Goal: Task Accomplishment & Management: Manage account settings

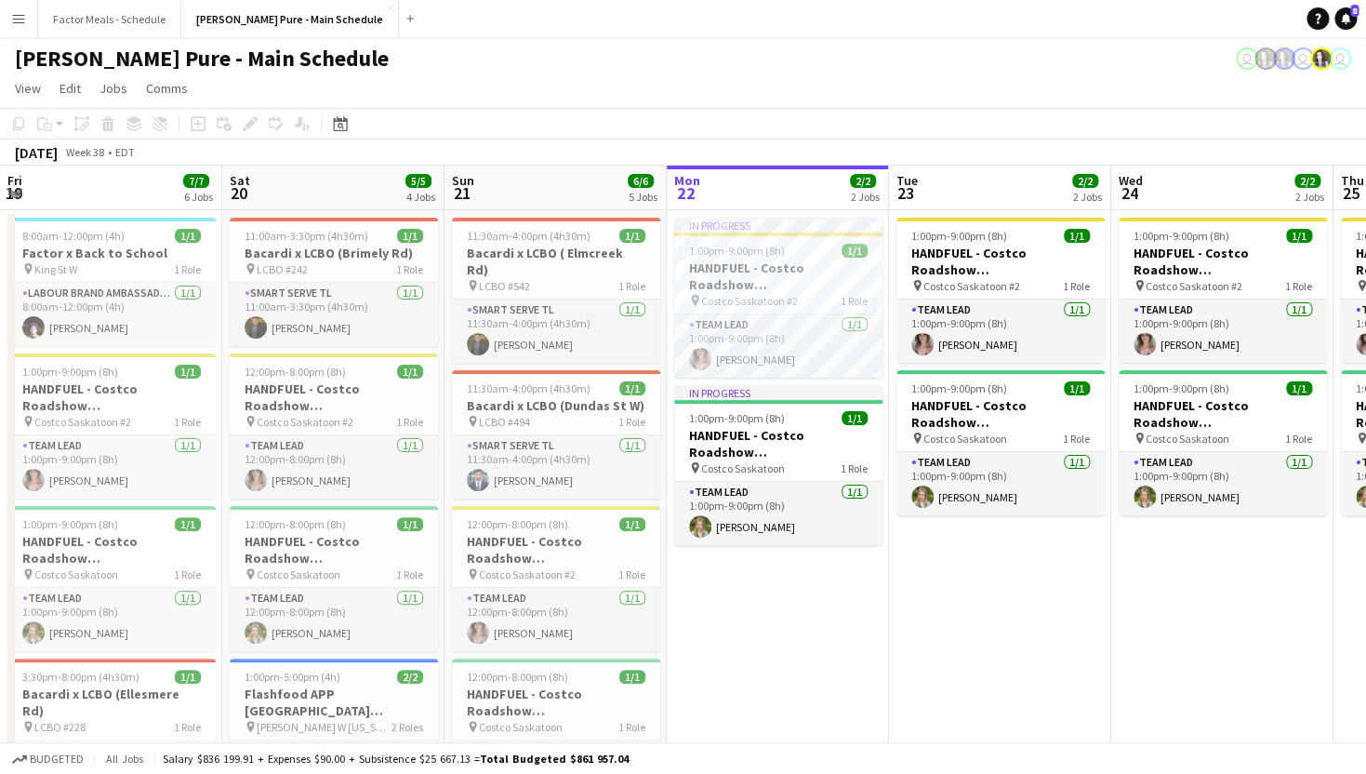
scroll to position [0, 444]
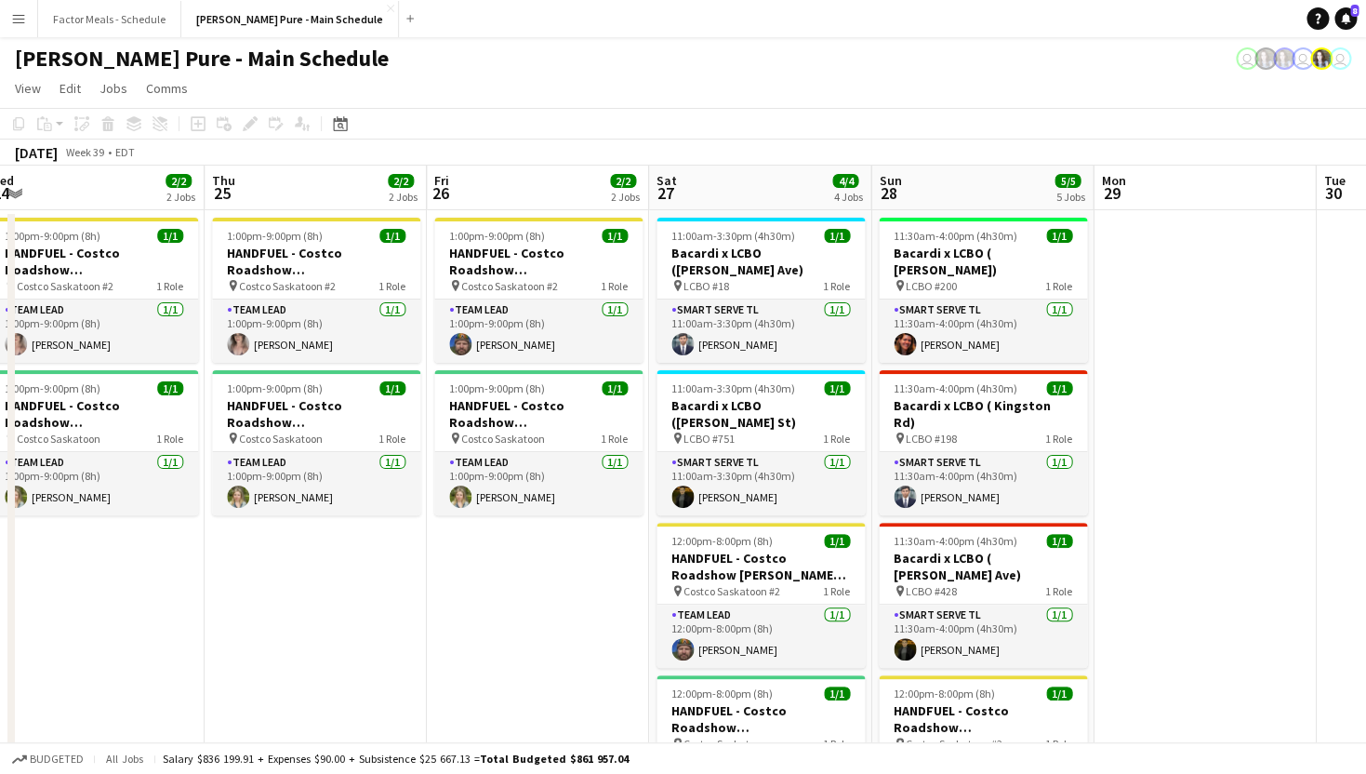
drag, startPoint x: 1184, startPoint y: 166, endPoint x: 499, endPoint y: 182, distance: 684.6
click at [499, 182] on app-calendar-viewport "Sun 21 6/6 5 Jobs Mon 22 2/2 2 Jobs Tue 23 2/2 2 Jobs Wed 24 2/2 2 Jobs Thu 25 …" at bounding box center [683, 743] width 1366 height 1154
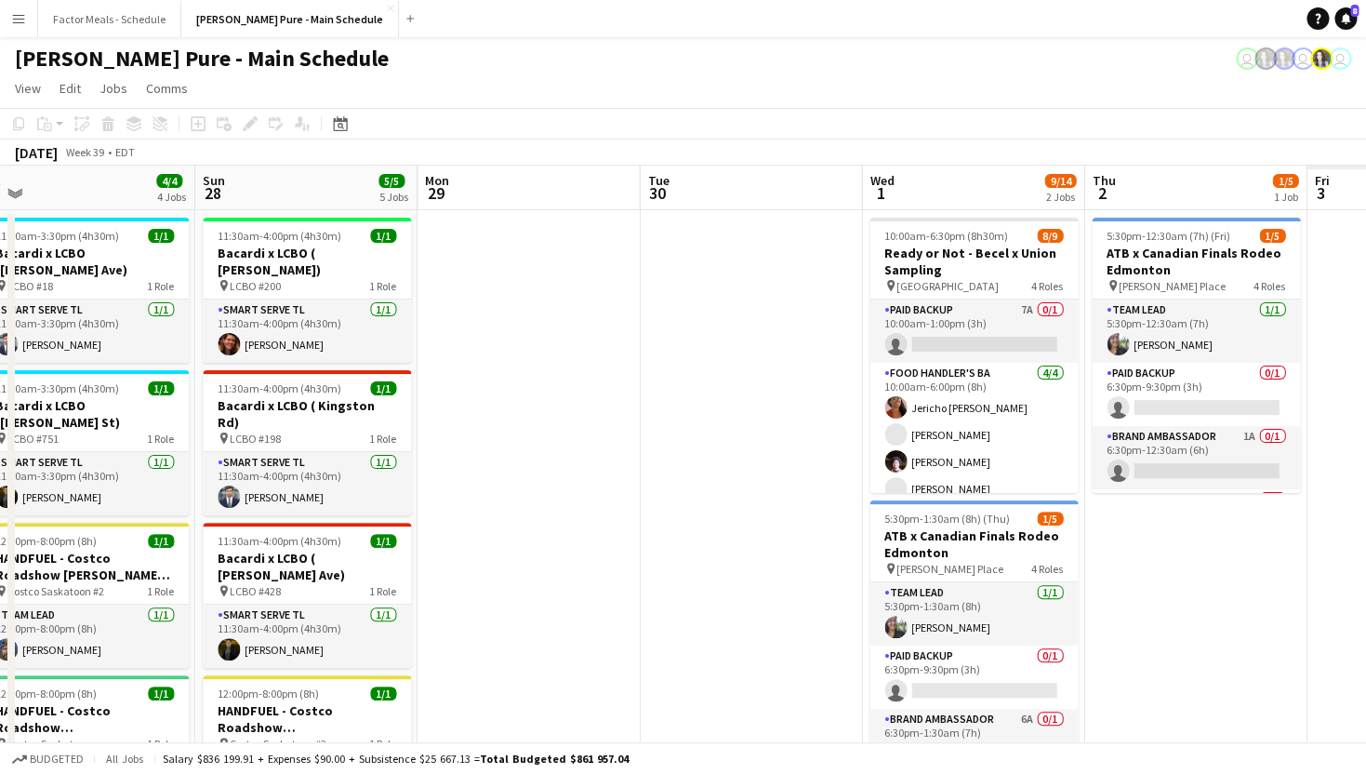
scroll to position [0, 548]
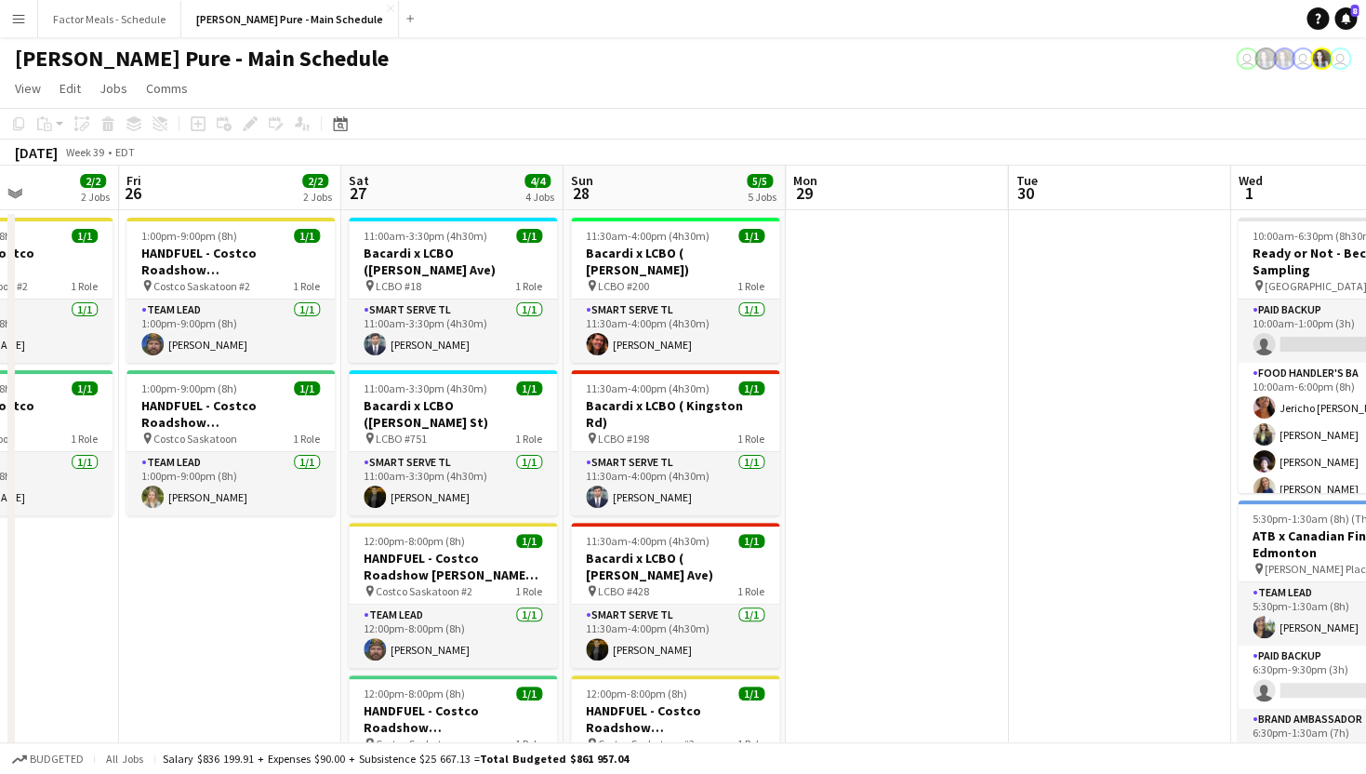
drag, startPoint x: 1027, startPoint y: 358, endPoint x: 275, endPoint y: 304, distance: 754.2
click at [275, 304] on app-calendar-viewport "Tue 23 2/2 2 Jobs Wed 24 2/2 2 Jobs Thu 25 2/2 2 Jobs Fri 26 2/2 2 Jobs Sat 27 …" at bounding box center [683, 743] width 1366 height 1154
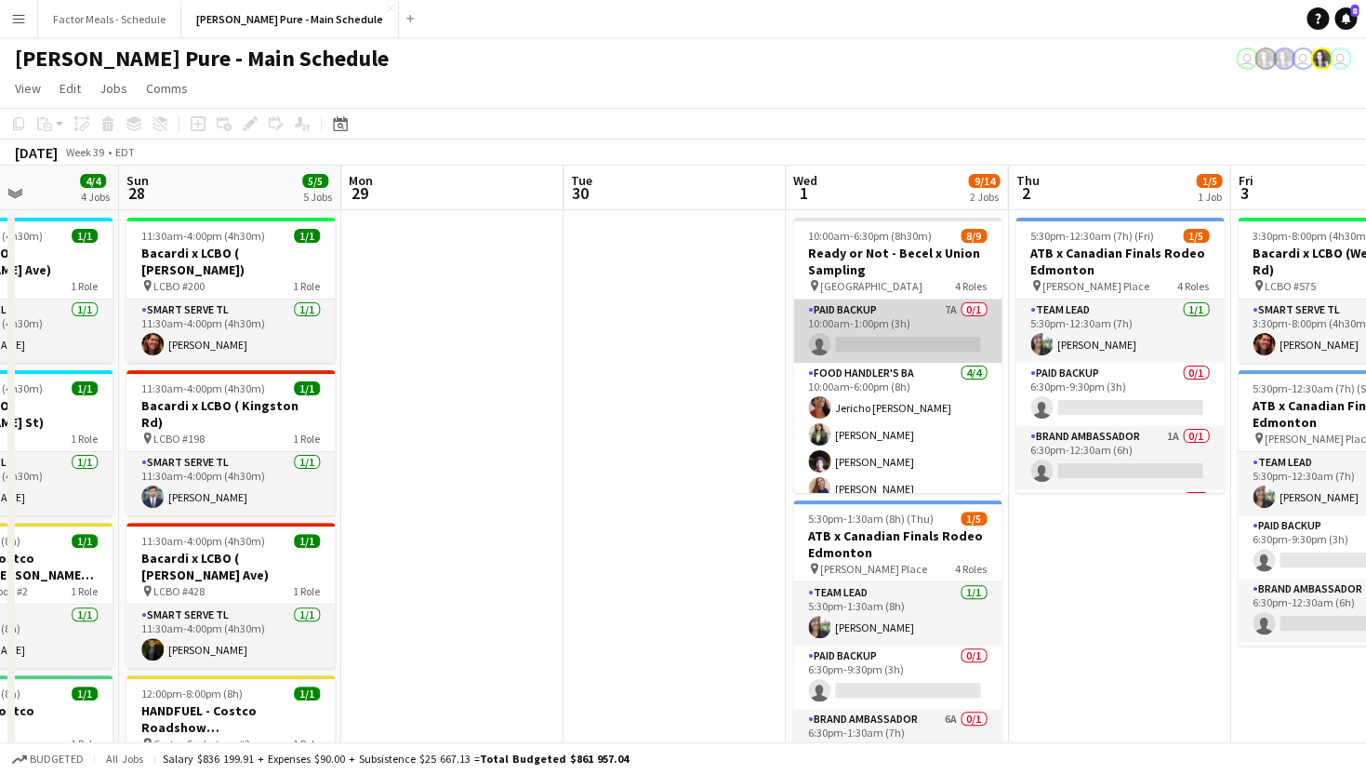
click at [851, 324] on app-card-role "Paid Backup 7A 0/1 10:00am-1:00pm (3h) single-neutral-actions" at bounding box center [897, 330] width 208 height 63
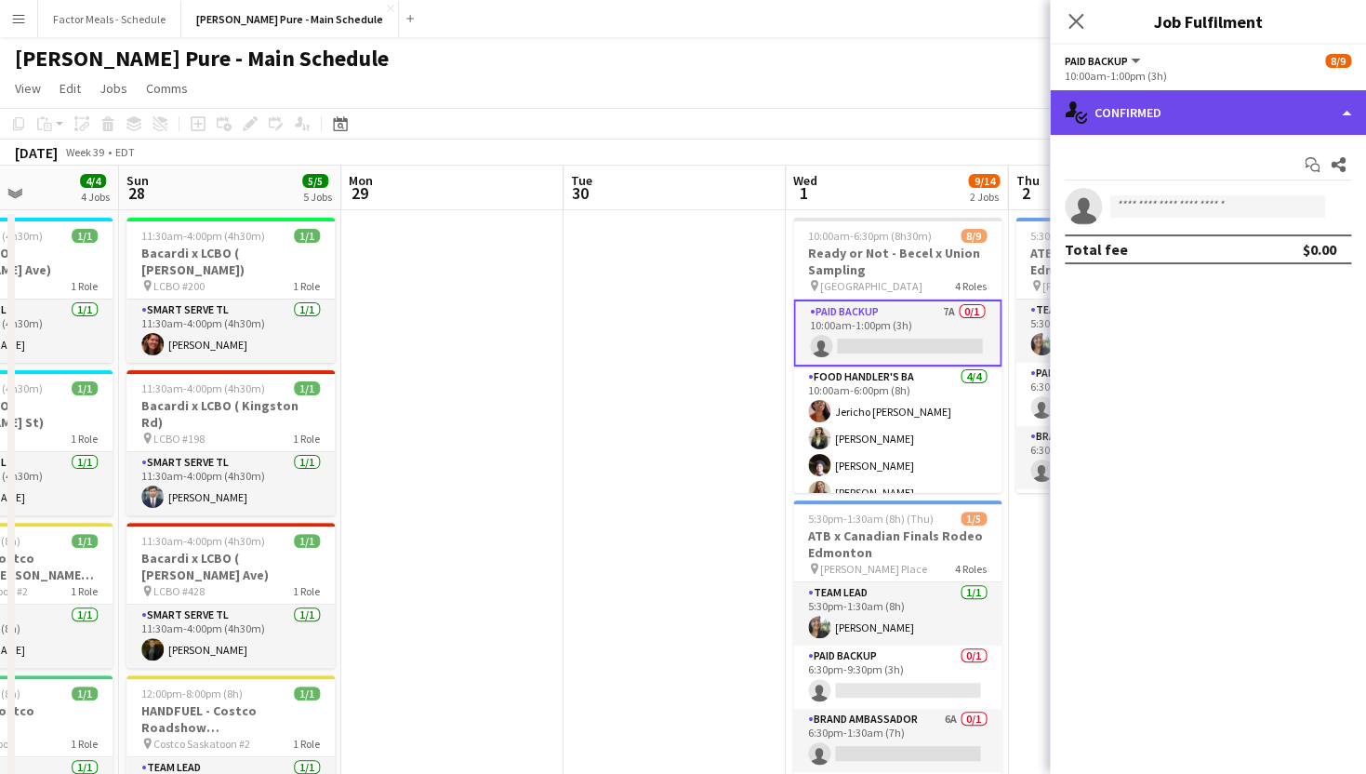
click at [1125, 113] on div "single-neutral-actions-check-2 Confirmed" at bounding box center [1208, 112] width 316 height 45
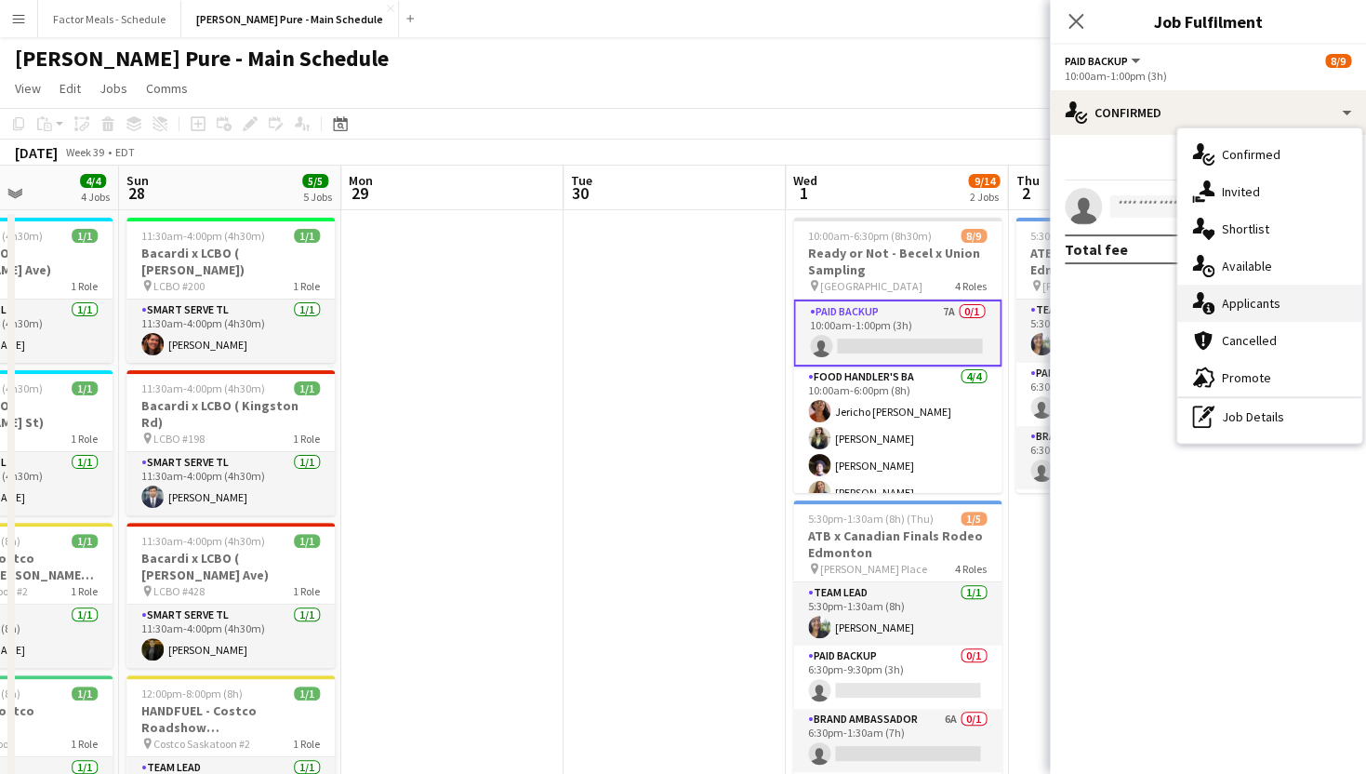
click at [1256, 310] on span "Applicants" at bounding box center [1251, 303] width 59 height 17
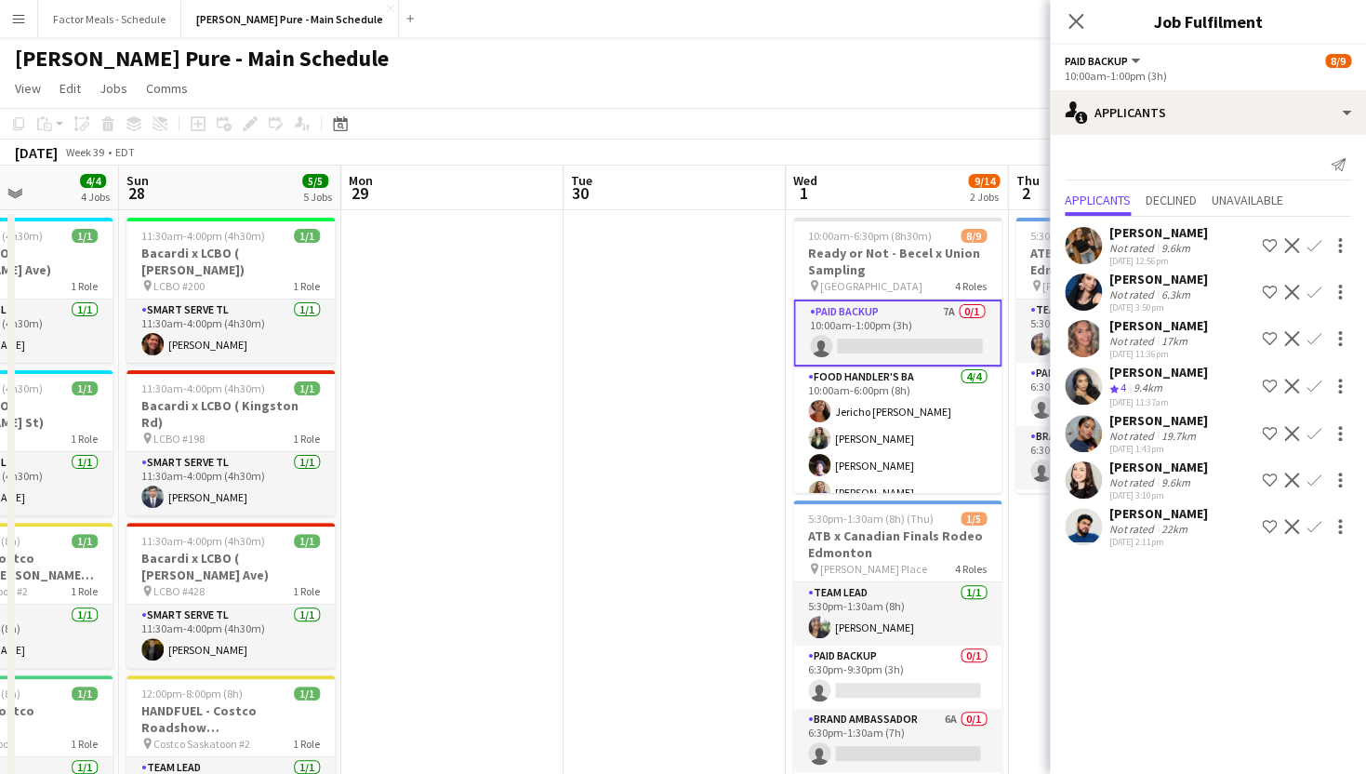
click at [1136, 231] on div "[PERSON_NAME]" at bounding box center [1158, 232] width 99 height 17
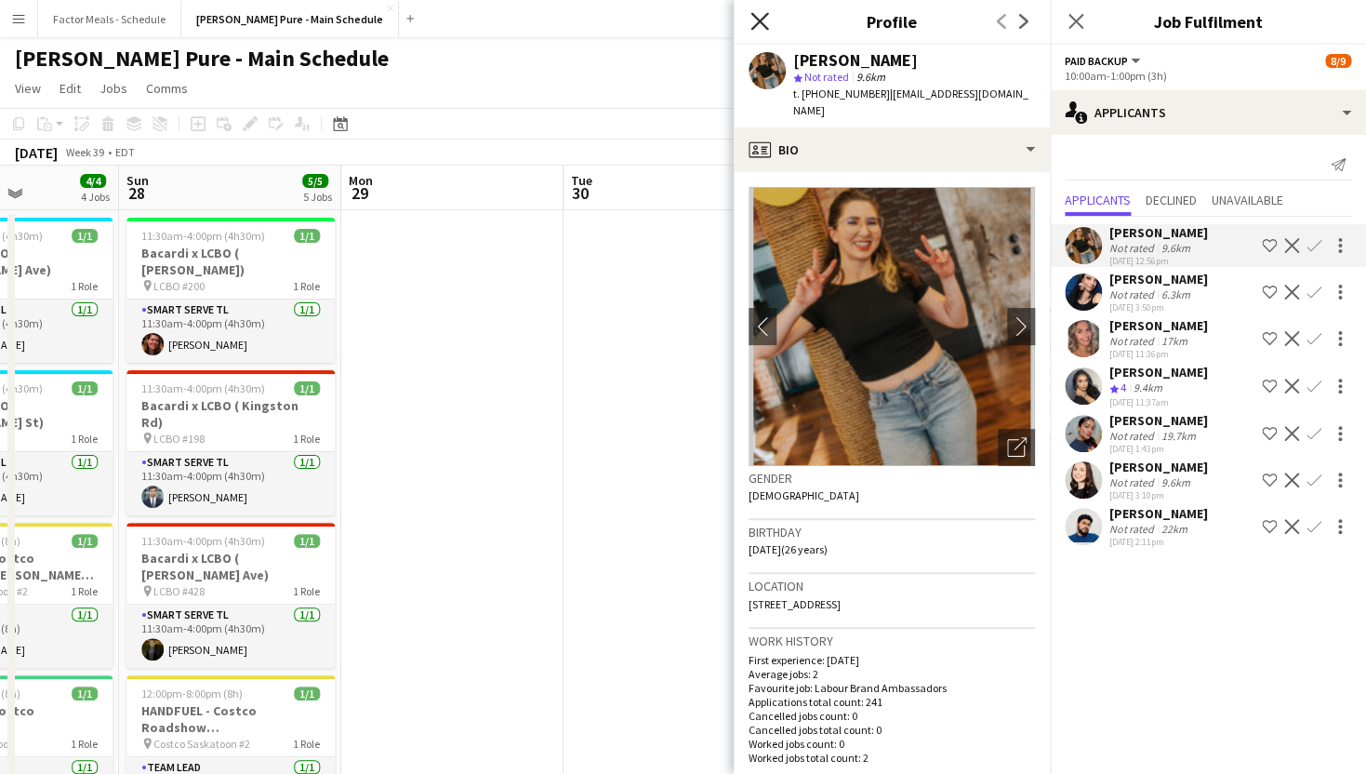
click at [761, 17] on icon "Close pop-in" at bounding box center [759, 21] width 18 height 18
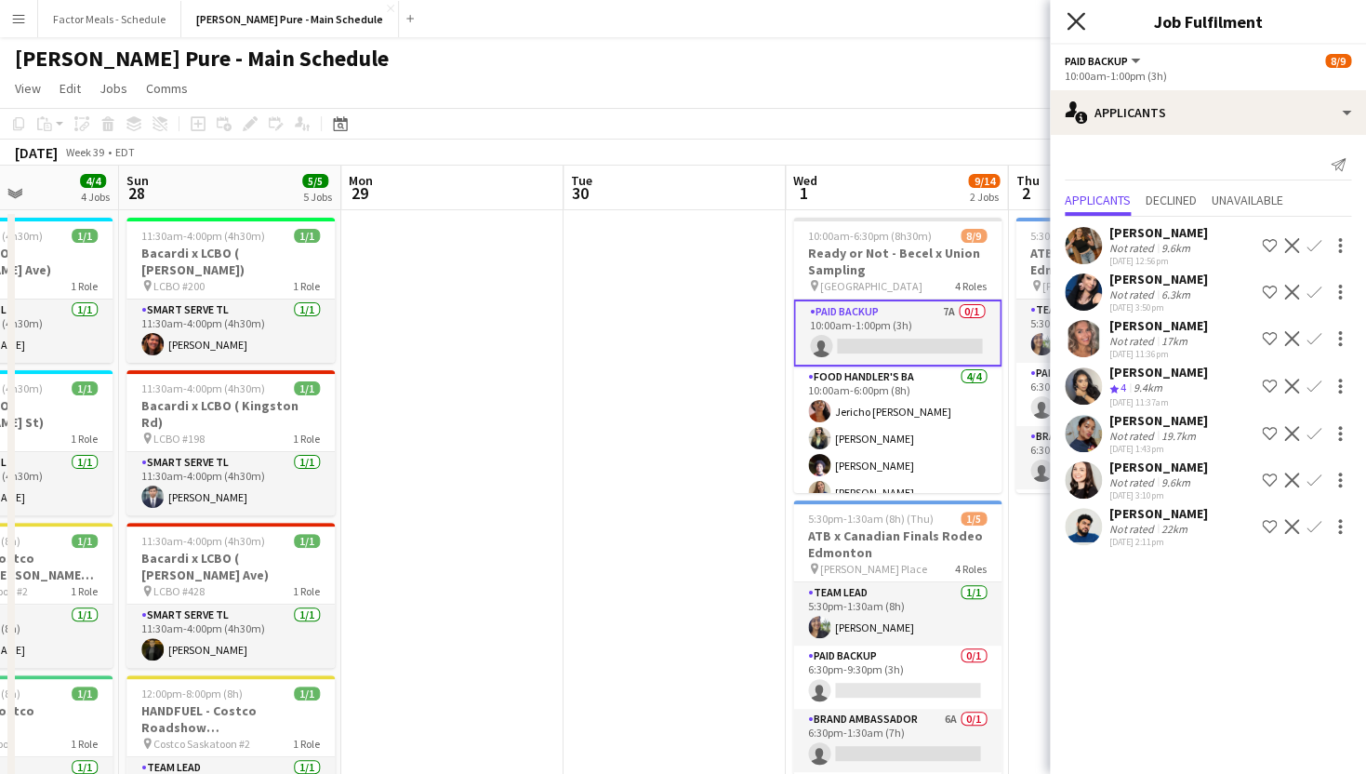
click at [1071, 21] on icon "Close pop-in" at bounding box center [1076, 21] width 18 height 18
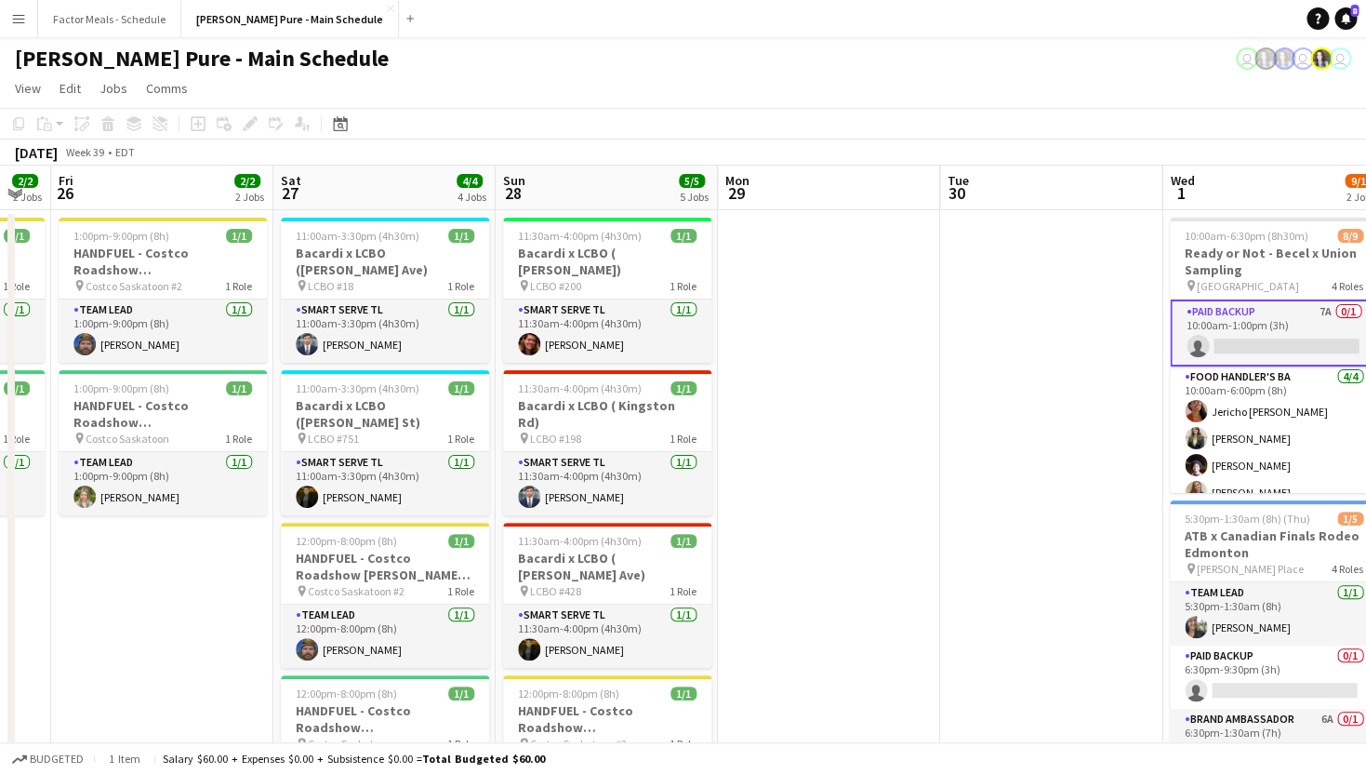
drag, startPoint x: 464, startPoint y: 482, endPoint x: 841, endPoint y: 445, distance: 378.3
click at [841, 446] on app-calendar-viewport "Wed 24 2/2 2 Jobs Thu 25 2/2 2 Jobs Fri 26 2/2 2 Jobs Sat 27 4/4 4 Jobs Sun 28 …" at bounding box center [683, 743] width 1366 height 1154
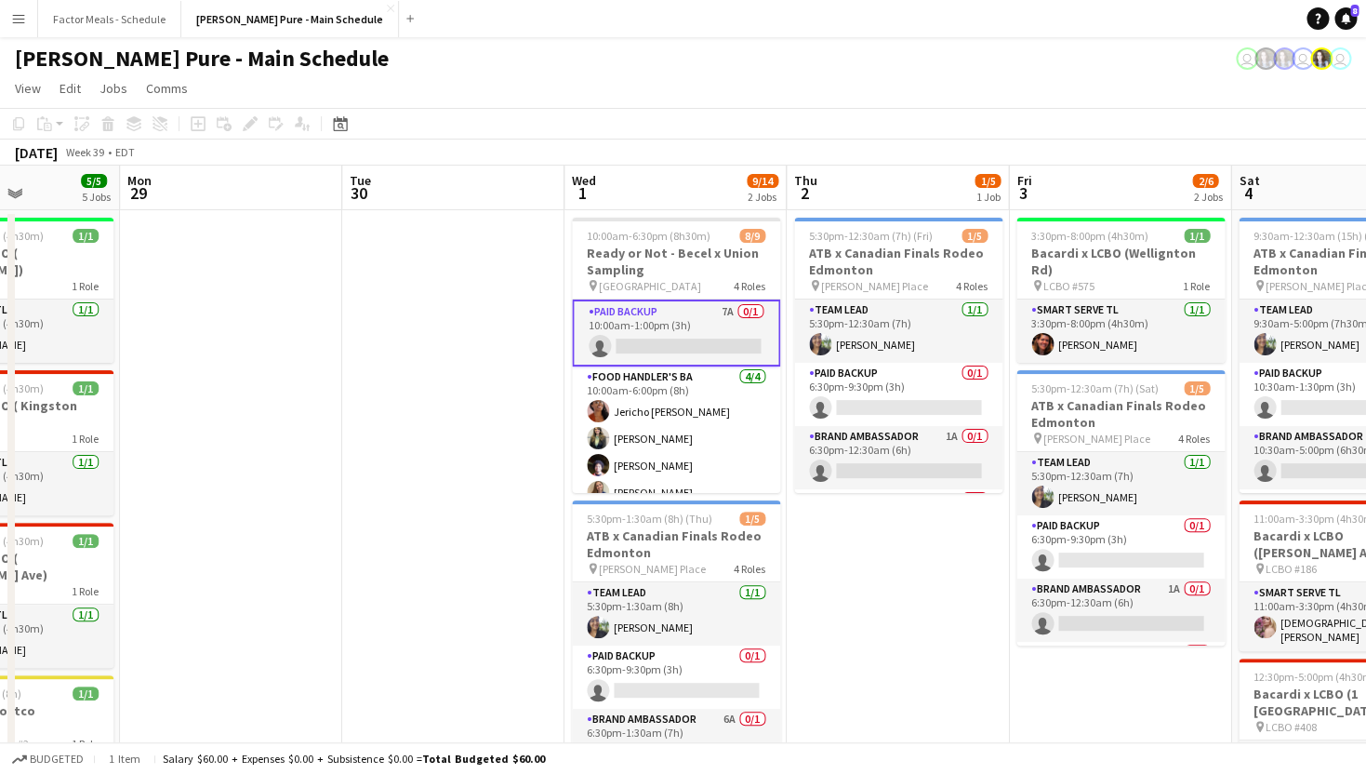
drag, startPoint x: 962, startPoint y: 437, endPoint x: 366, endPoint y: 393, distance: 597.6
click at [366, 393] on app-calendar-viewport "Fri 26 2/2 2 Jobs Sat 27 4/4 4 Jobs Sun 28 5/5 5 Jobs Mon 29 Tue 30 Wed 1 9/14 …" at bounding box center [683, 743] width 1366 height 1154
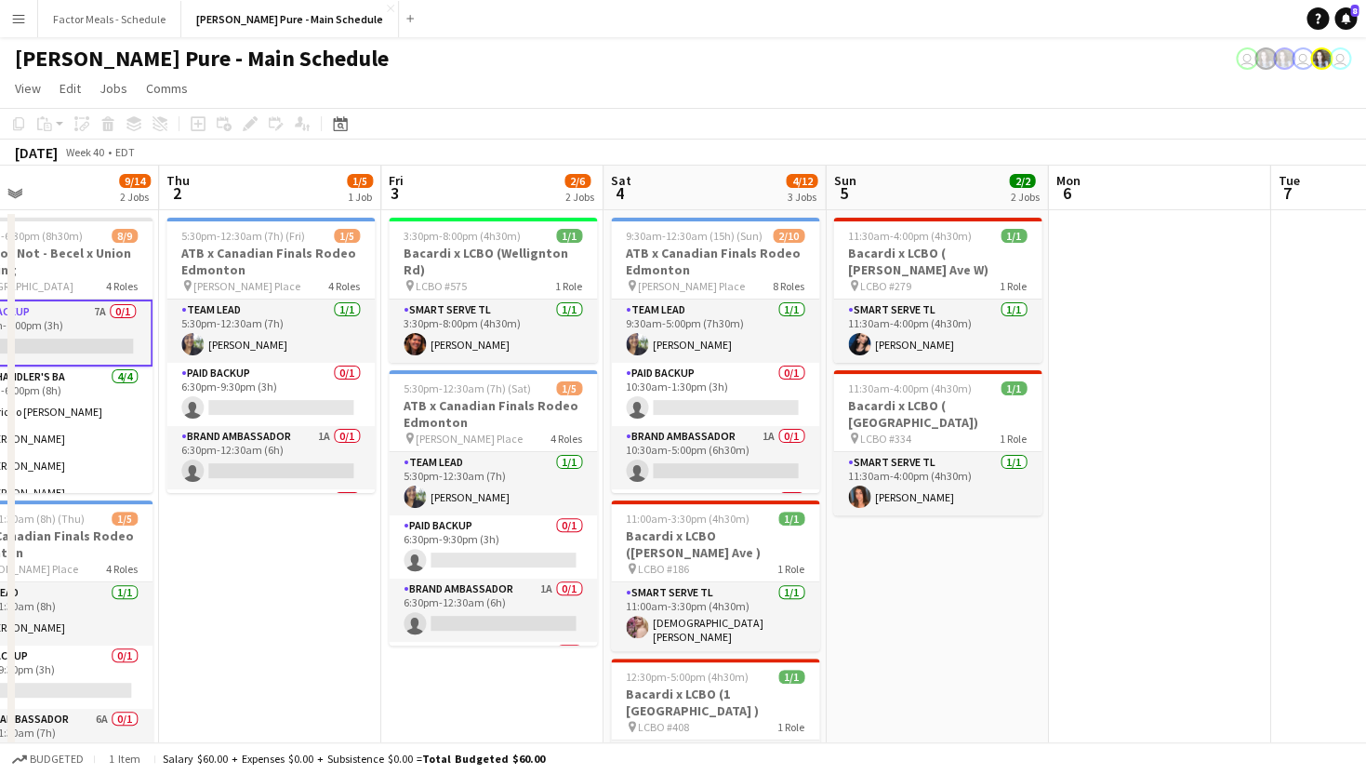
scroll to position [0, 780]
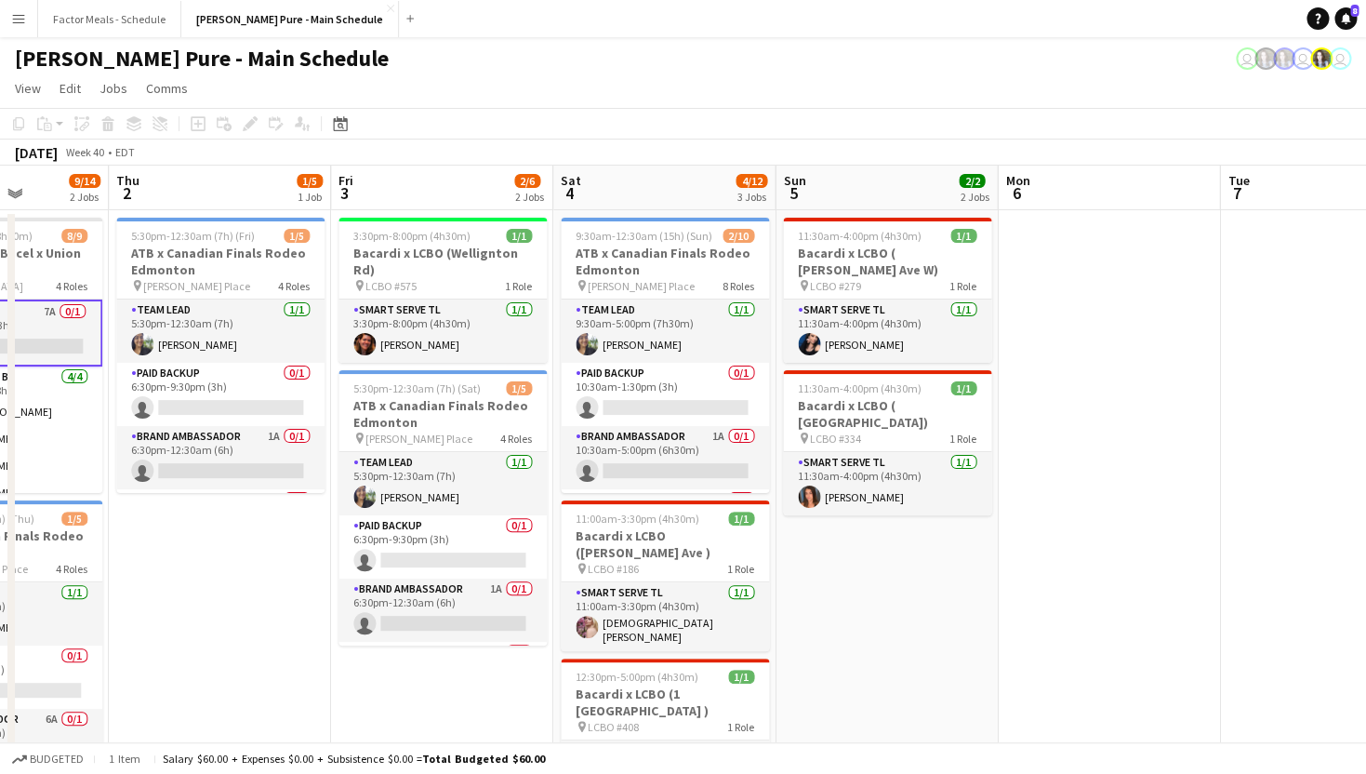
drag, startPoint x: 911, startPoint y: 459, endPoint x: 250, endPoint y: 356, distance: 669.1
click at [250, 356] on app-calendar-viewport "Sun 28 5/5 5 Jobs Mon 29 Tue 30 Wed 1 9/14 2 Jobs Thu 2 1/5 1 Job Fri 3 2/6 2 J…" at bounding box center [683, 743] width 1366 height 1154
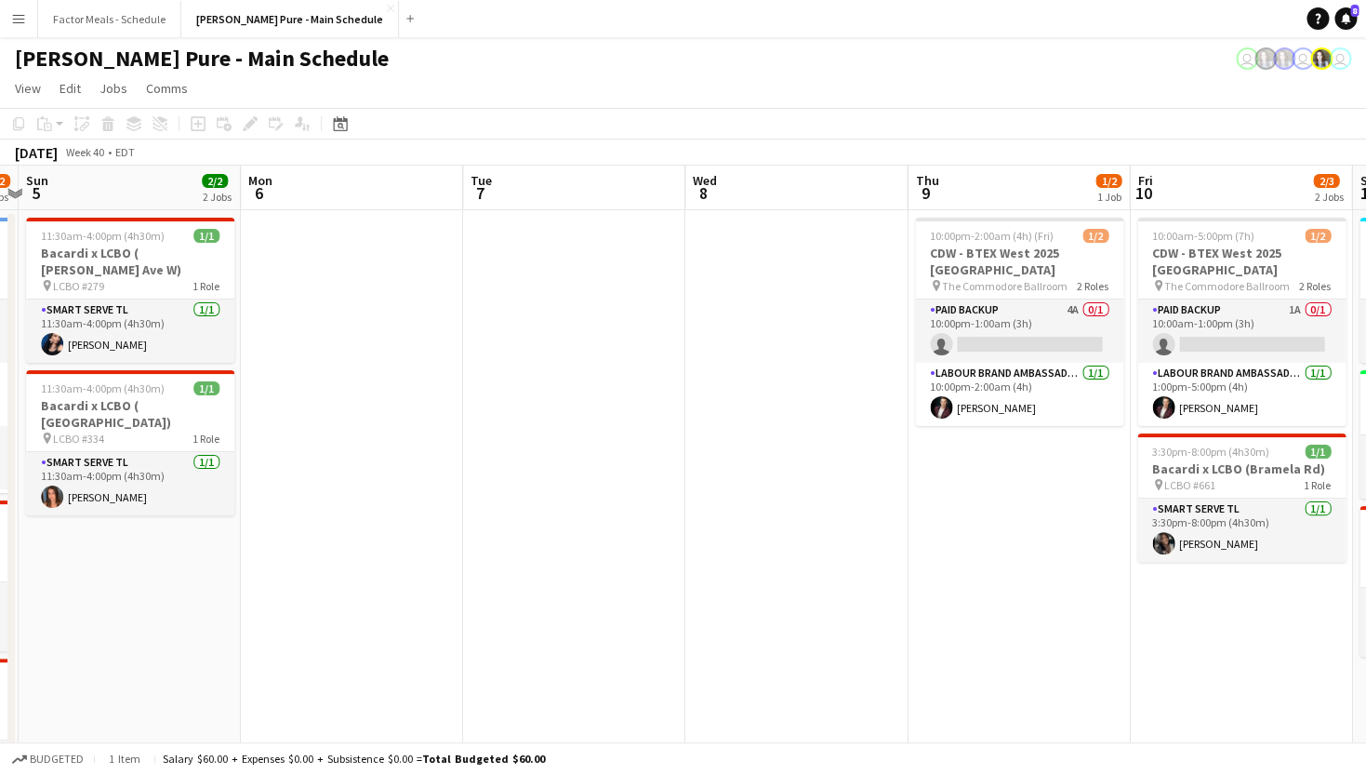
drag, startPoint x: 1031, startPoint y: 573, endPoint x: 274, endPoint y: 520, distance: 758.8
click at [274, 520] on app-calendar-viewport "Thu 2 1/5 1 Job Fri 3 2/6 2 Jobs Sat 4 4/12 3 Jobs Sun 5 2/2 2 Jobs Mon 6 Tue 7…" at bounding box center [683, 743] width 1366 height 1154
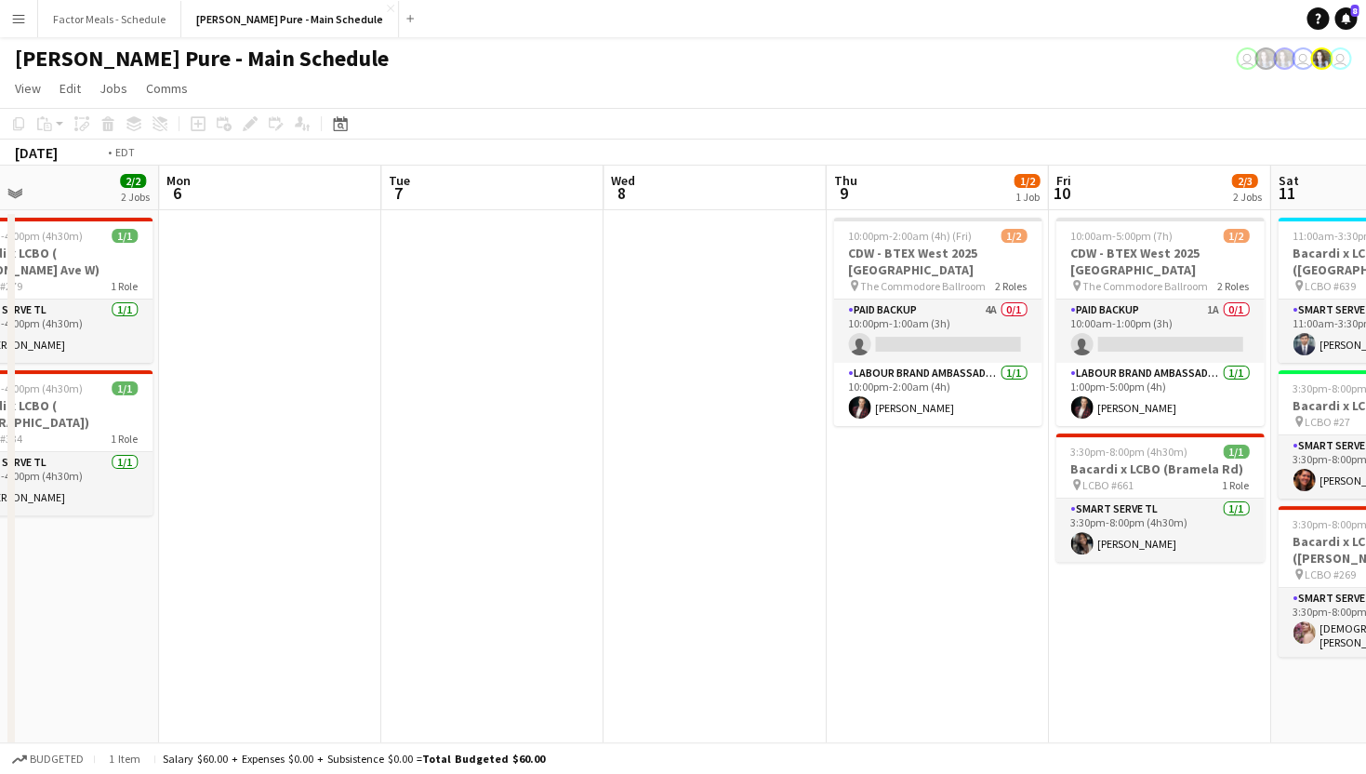
scroll to position [0, 749]
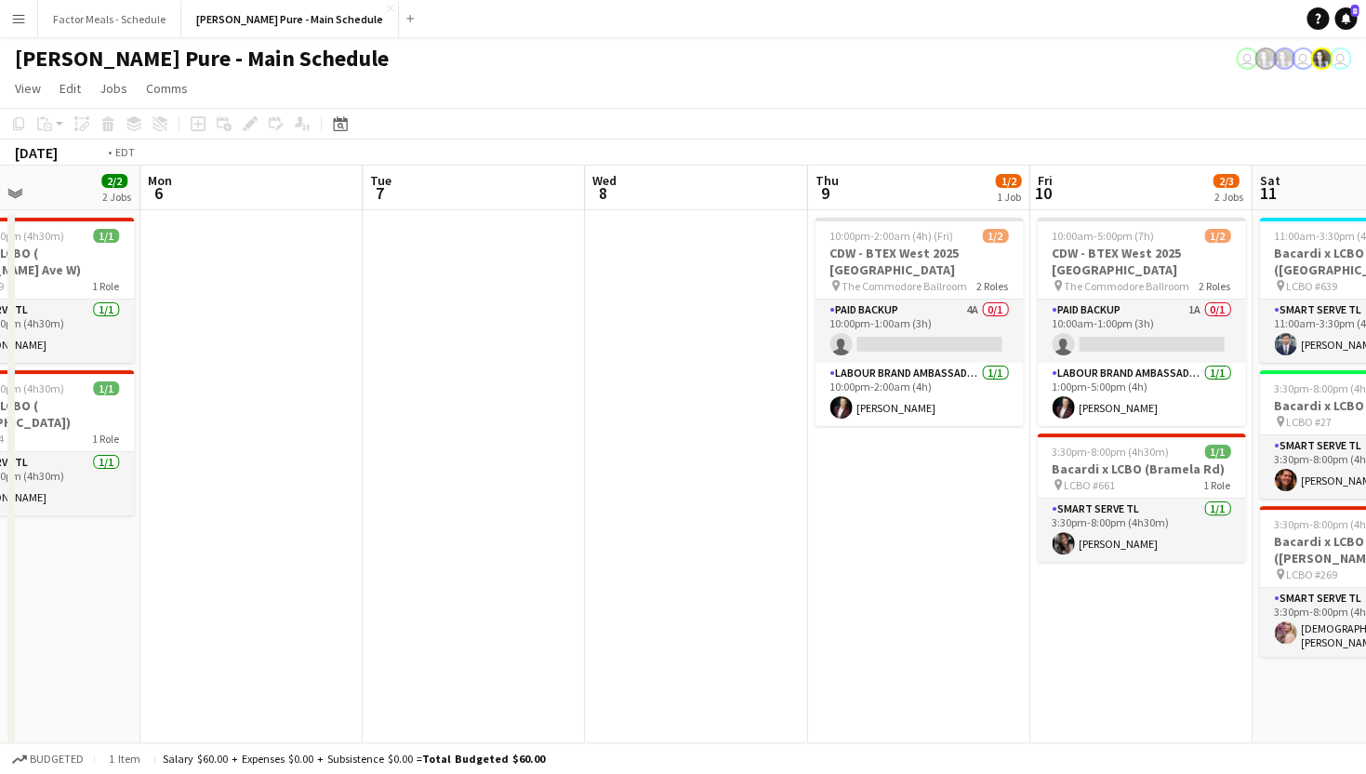
drag, startPoint x: 746, startPoint y: 507, endPoint x: 233, endPoint y: 449, distance: 515.6
click at [233, 449] on app-calendar-viewport "Thu 2 1/5 1 Job Fri 3 2/6 2 Jobs Sat 4 4/12 3 Jobs Sun 5 2/2 2 Jobs Mon 6 Tue 7…" at bounding box center [683, 743] width 1366 height 1154
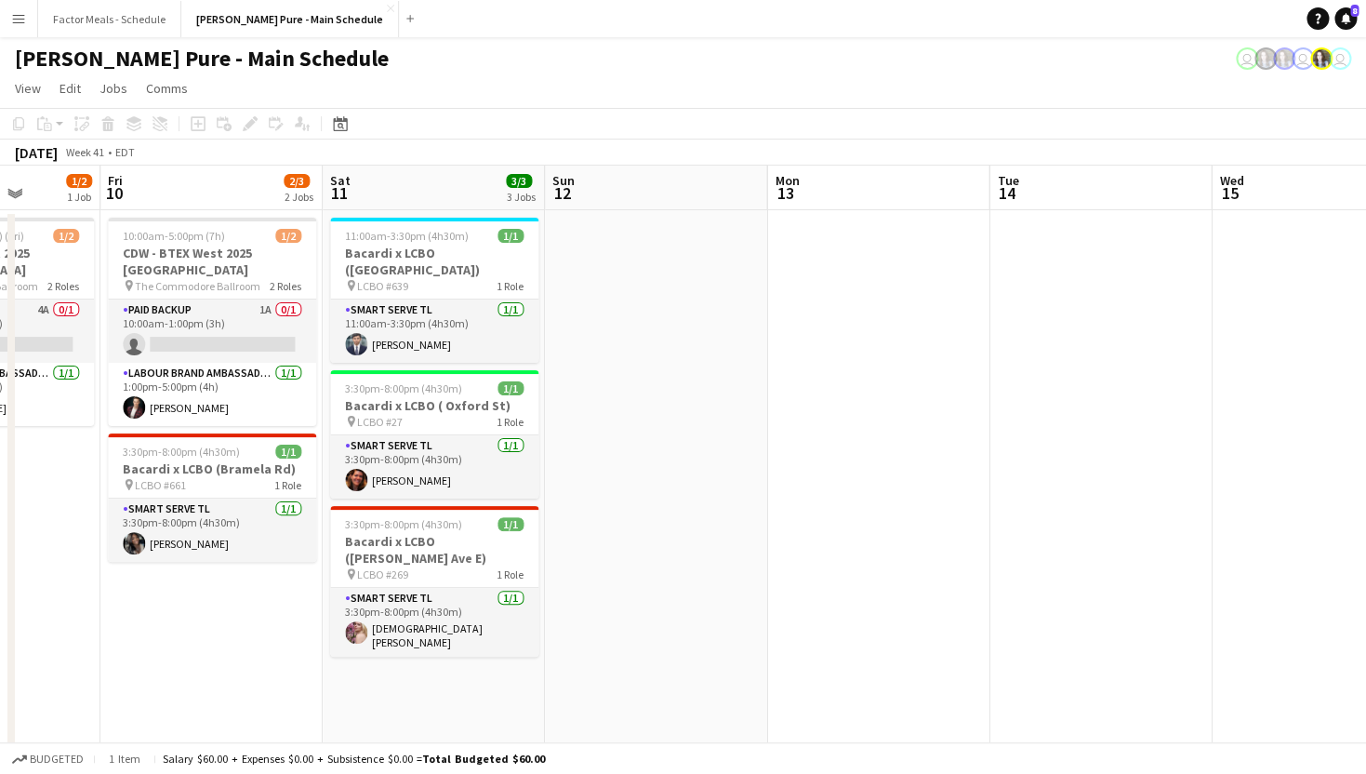
drag, startPoint x: 1132, startPoint y: 502, endPoint x: 653, endPoint y: 490, distance: 479.0
click at [653, 490] on app-calendar-viewport "Mon 6 Tue 7 Wed 8 Thu 9 1/2 1 Job Fri 10 2/3 2 Jobs Sat 11 3/3 3 Jobs Sun 12 Mo…" at bounding box center [683, 743] width 1366 height 1154
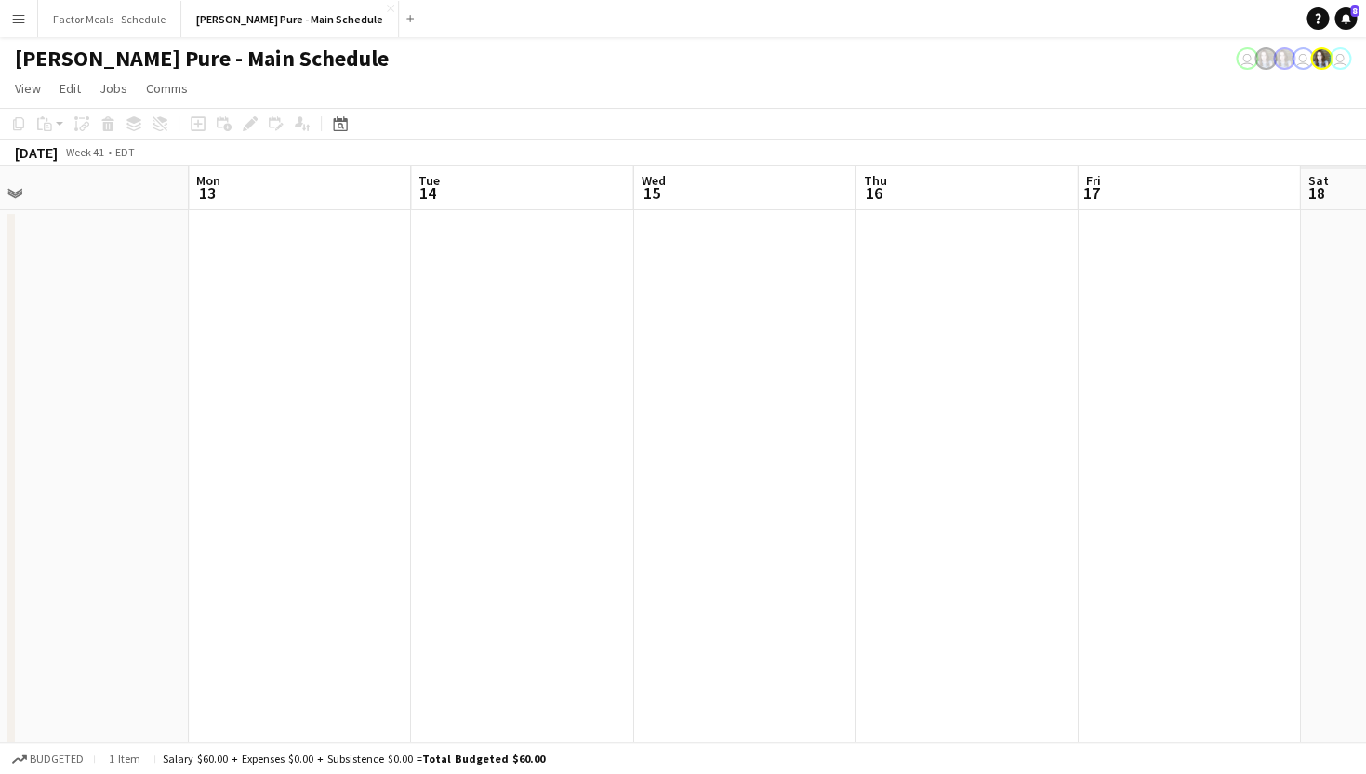
drag, startPoint x: 1077, startPoint y: 519, endPoint x: 498, endPoint y: 332, distance: 607.8
click at [498, 332] on app-calendar-viewport "Wed 8 Thu 9 1/2 1 Job Fri 10 2/3 2 Jobs Sat 11 3/3 3 Jobs Sun 12 Mon 13 Tue 14 …" at bounding box center [683, 743] width 1366 height 1154
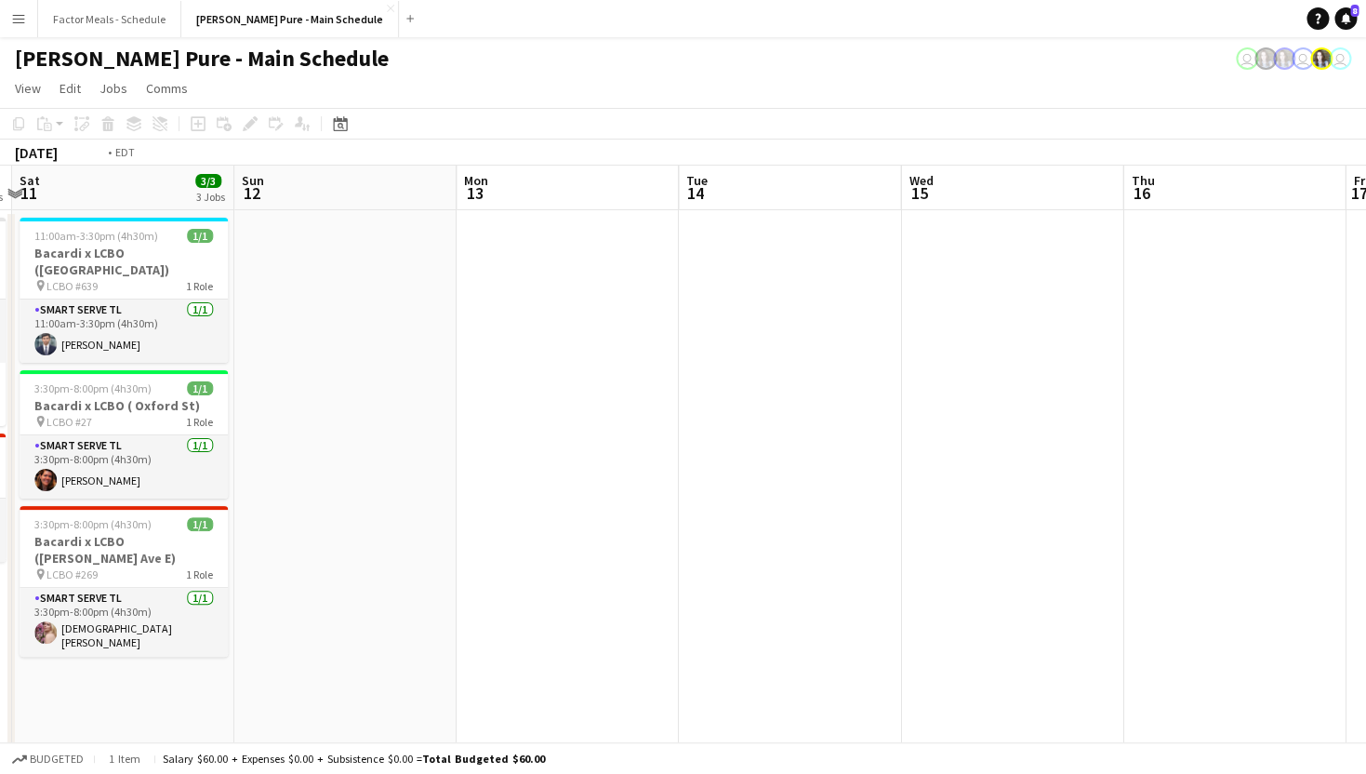
scroll to position [0, 760]
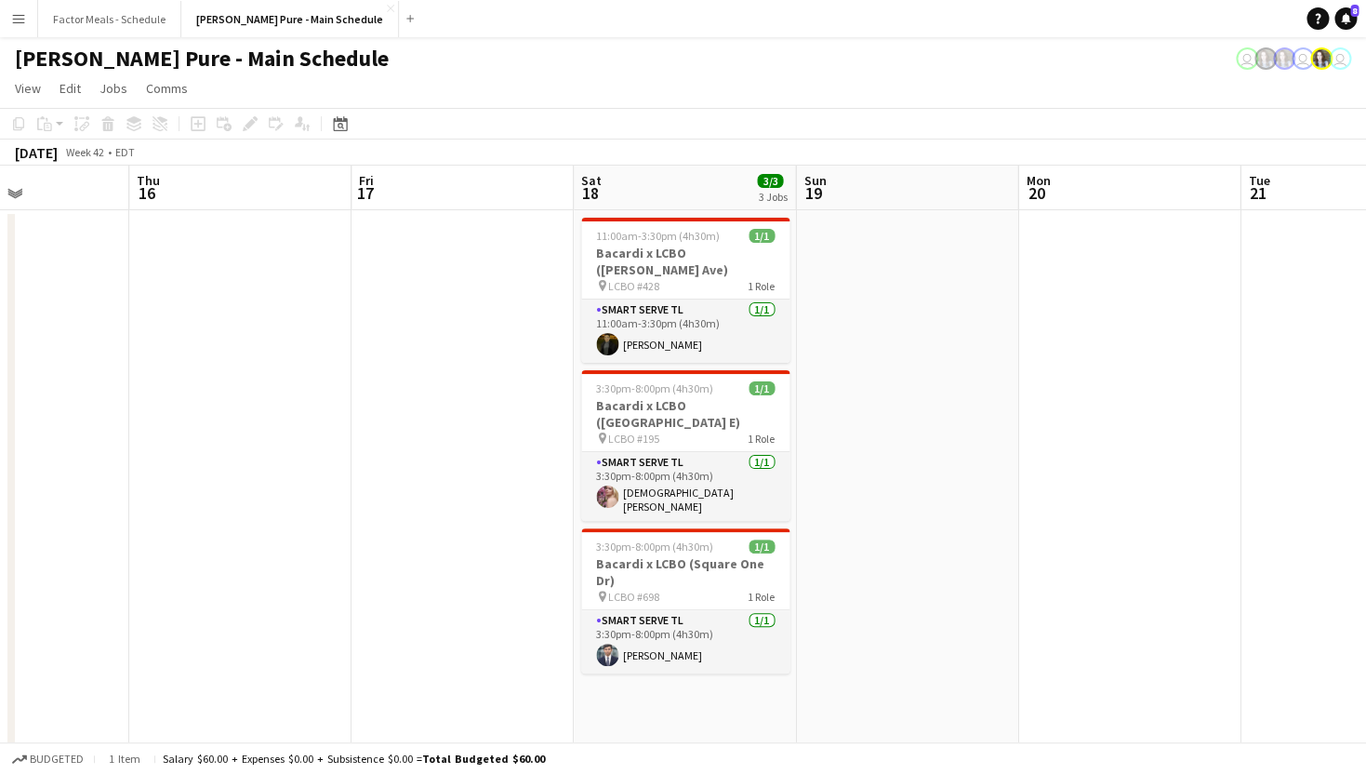
drag, startPoint x: 1054, startPoint y: 415, endPoint x: 328, endPoint y: 330, distance: 731.1
click at [328, 330] on app-calendar-viewport "Sun 12 Mon 13 Tue 14 Wed 15 Thu 16 Fri 17 Sat 18 3/3 3 Jobs Sun 19 Mon 20 Tue 2…" at bounding box center [683, 743] width 1366 height 1154
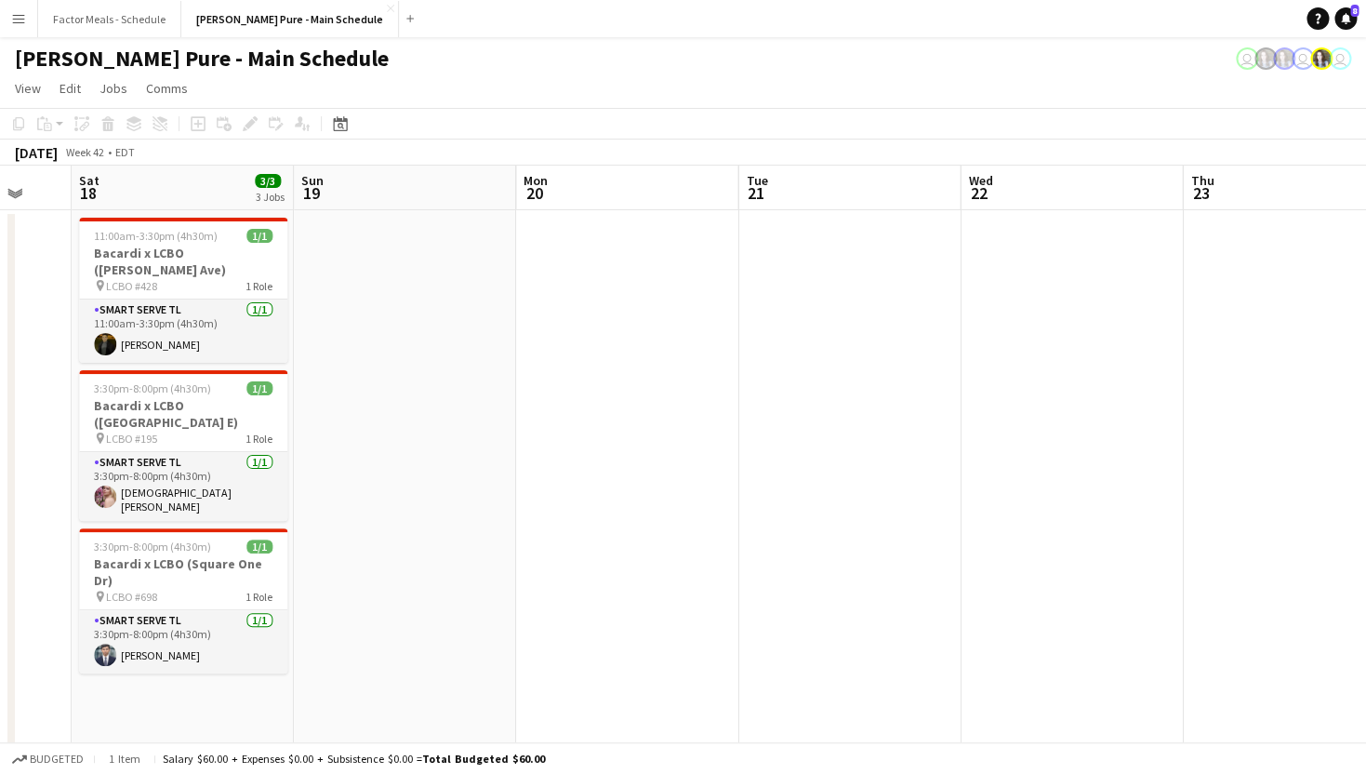
drag, startPoint x: 1045, startPoint y: 506, endPoint x: 543, endPoint y: 537, distance: 503.1
click at [543, 537] on app-calendar-viewport "Tue 14 Wed 15 Thu 16 Fri 17 Sat 18 3/3 3 Jobs Sun 19 Mon 20 Tue 21 Wed 22 Thu 2…" at bounding box center [683, 743] width 1366 height 1154
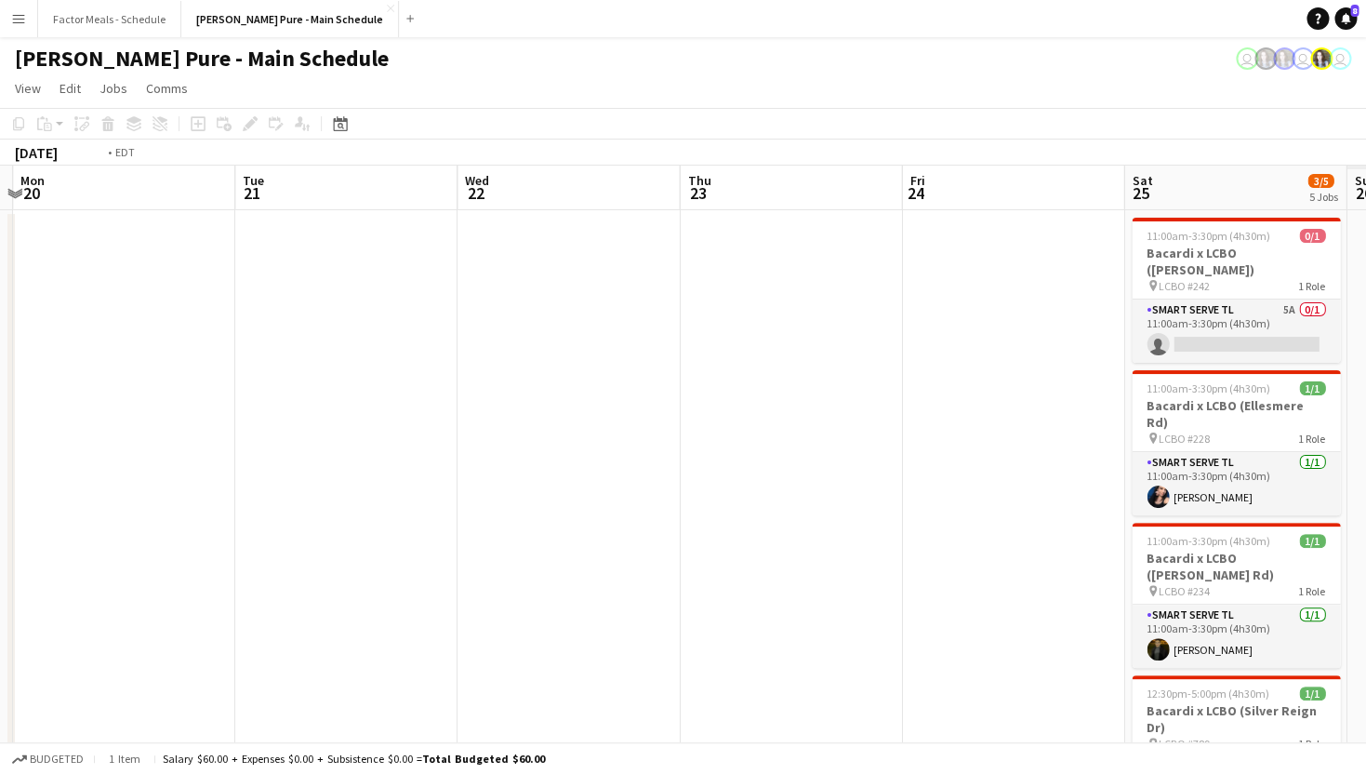
scroll to position [0, 902]
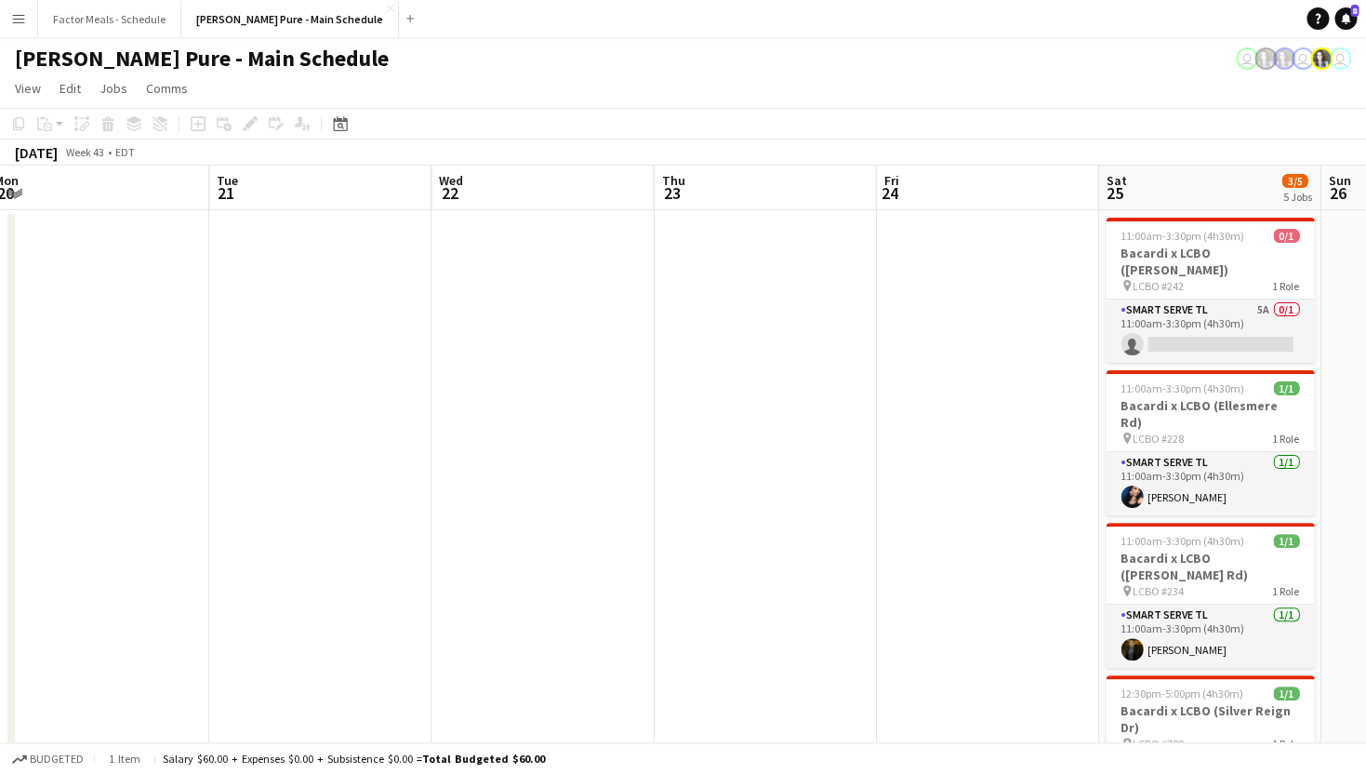
drag, startPoint x: 880, startPoint y: 534, endPoint x: 487, endPoint y: 511, distance: 393.0
click at [487, 511] on app-calendar-viewport "Thu 16 Fri 17 Sat 18 3/3 3 Jobs Sun 19 Mon 20 Tue 21 Wed 22 Thu 23 Fri 24 Sat 2…" at bounding box center [683, 743] width 1366 height 1154
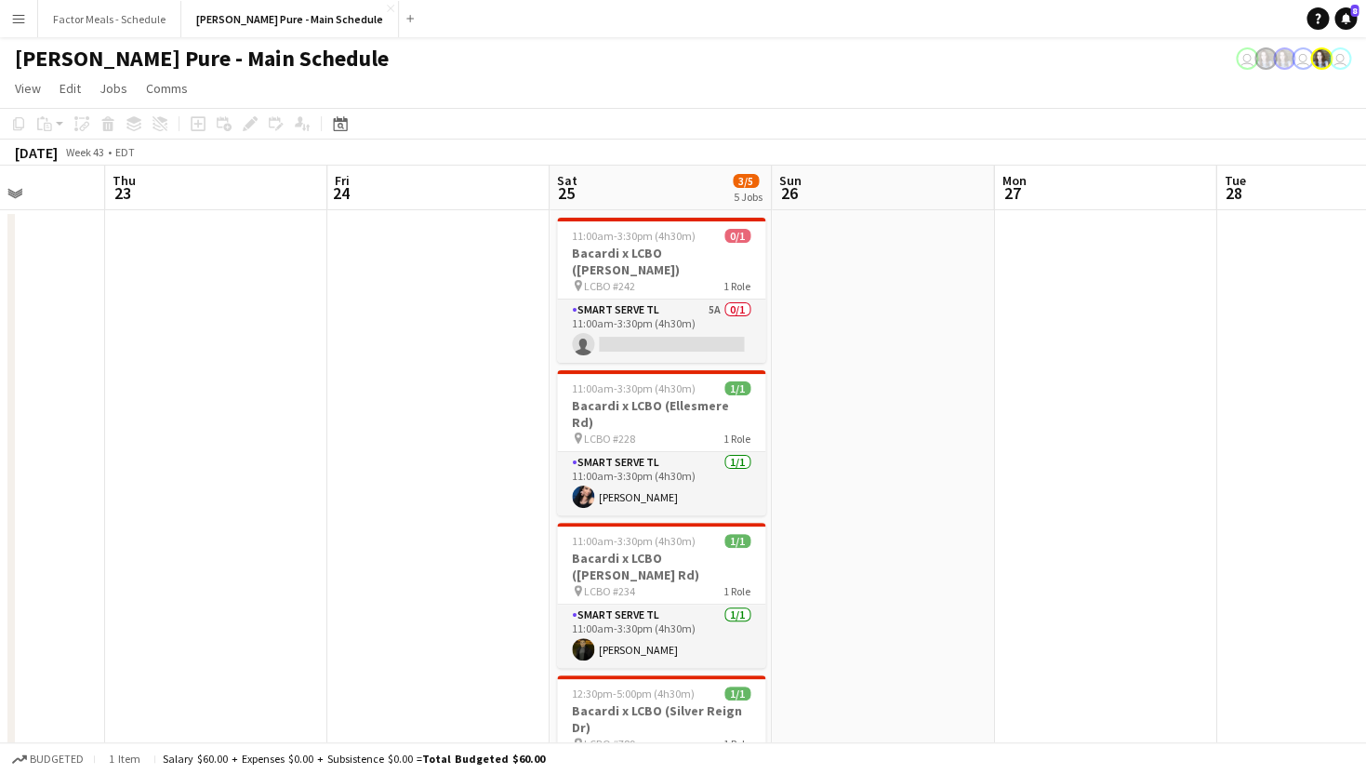
scroll to position [0, 596]
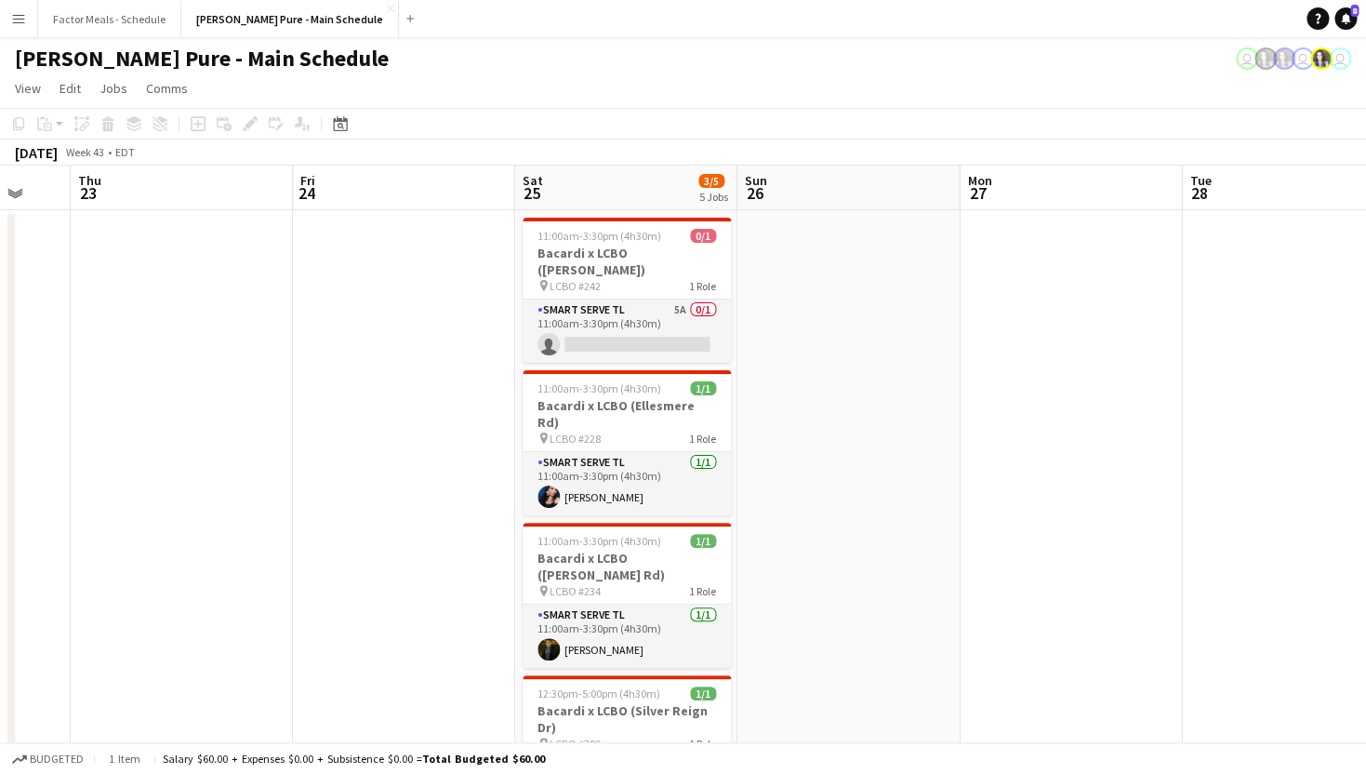
drag, startPoint x: 782, startPoint y: 430, endPoint x: 199, endPoint y: 430, distance: 583.0
click at [199, 430] on app-calendar-viewport "Mon 20 Tue 21 Wed 22 Thu 23 Fri 24 Sat 25 3/5 5 Jobs Sun 26 Mon 27 Tue 28 Wed 2…" at bounding box center [683, 743] width 1366 height 1154
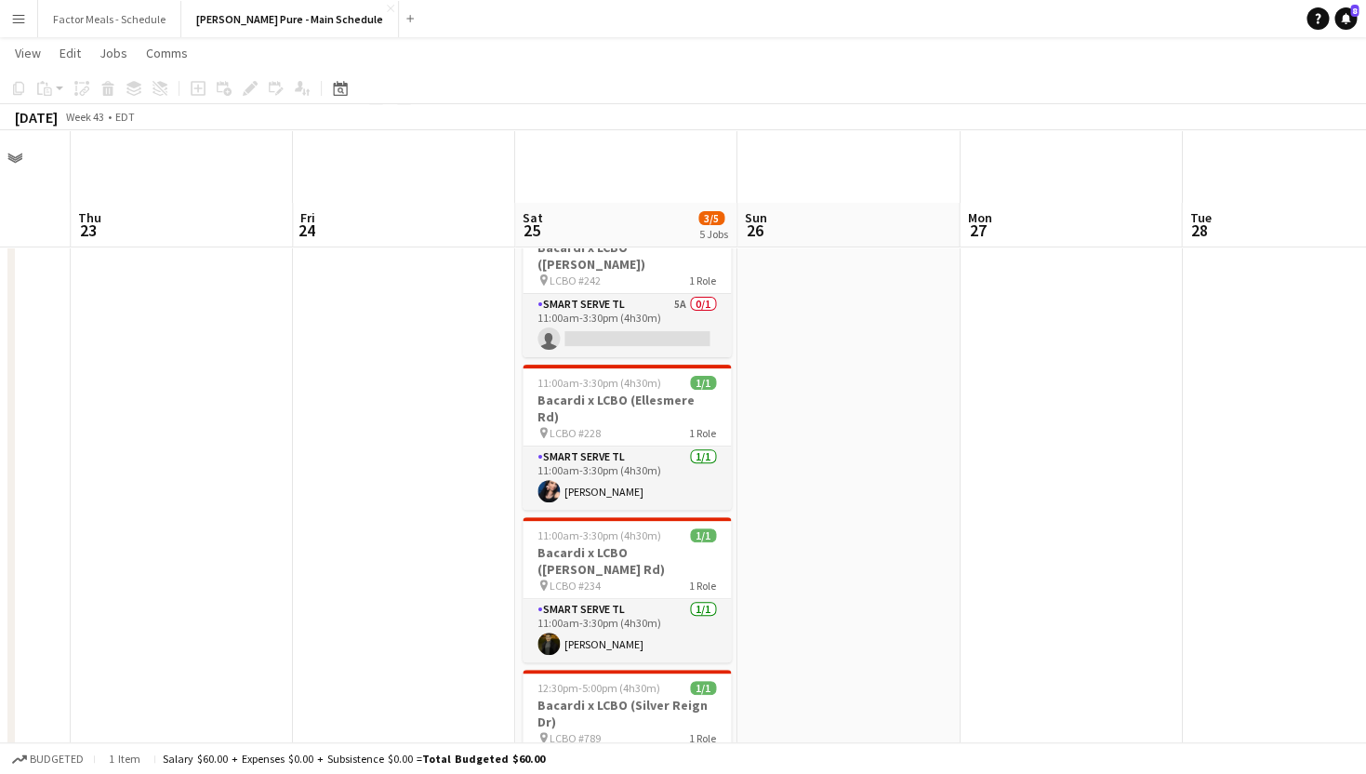
scroll to position [0, 0]
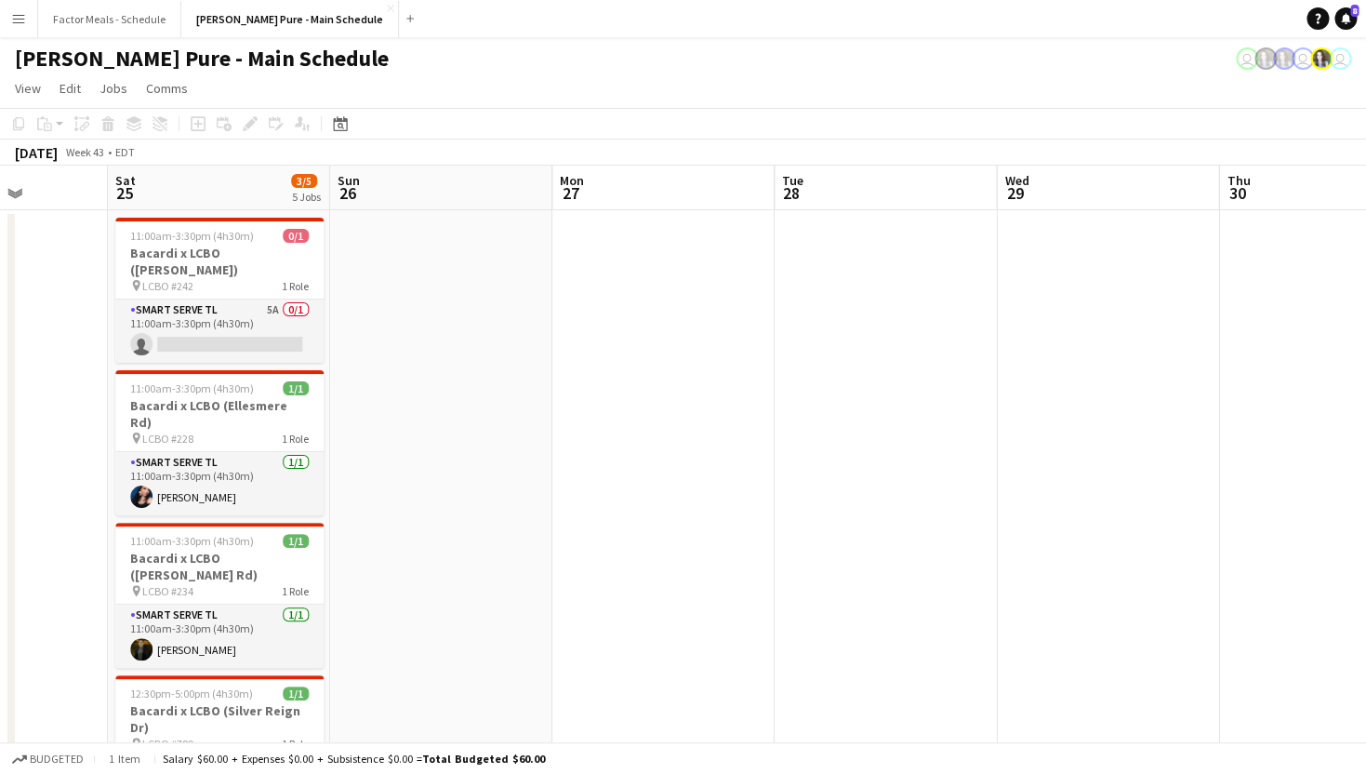
drag, startPoint x: 1036, startPoint y: 431, endPoint x: 201, endPoint y: 483, distance: 836.6
click at [201, 483] on app-calendar-viewport "Wed 22 Thu 23 Fri 24 Sat 25 3/5 5 Jobs Sun 26 Mon 27 Tue 28 Wed 29 Thu 30 Fri 3…" at bounding box center [683, 743] width 1366 height 1154
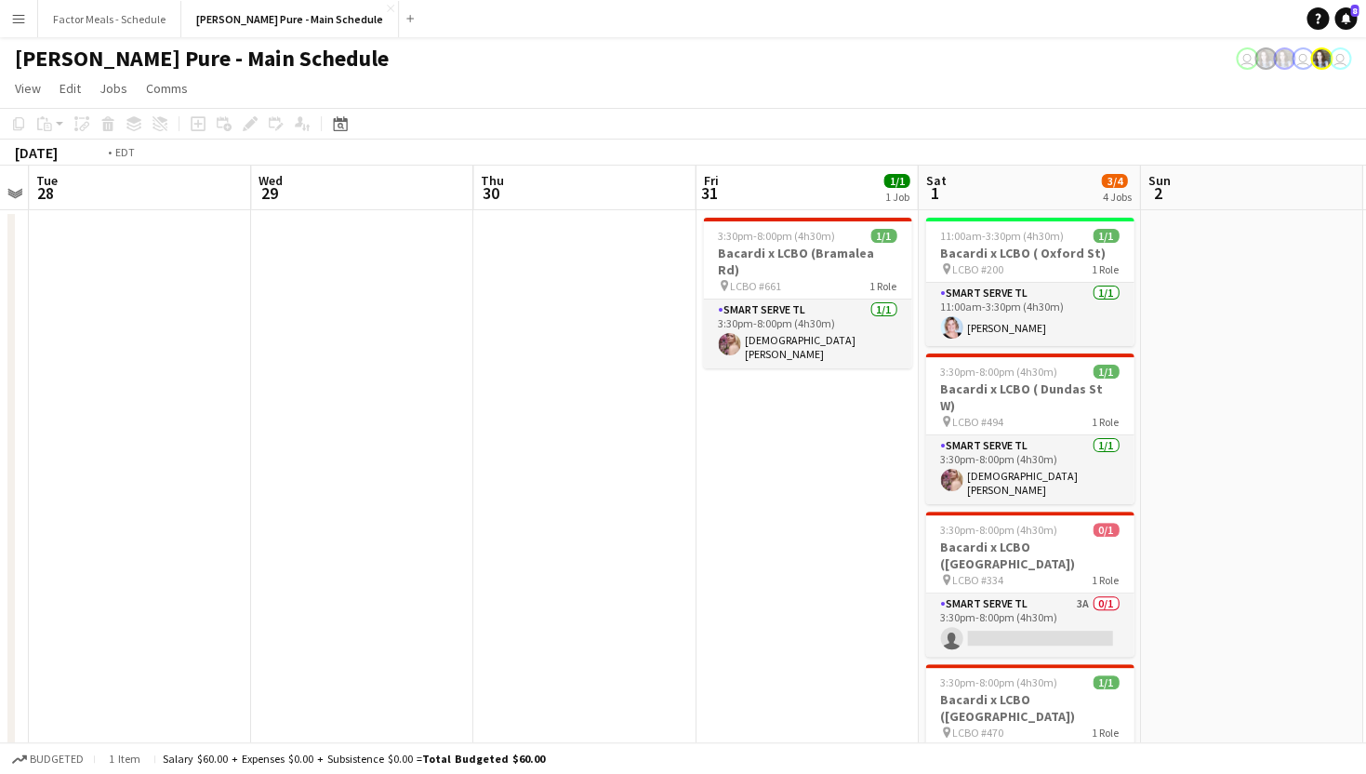
scroll to position [0, 879]
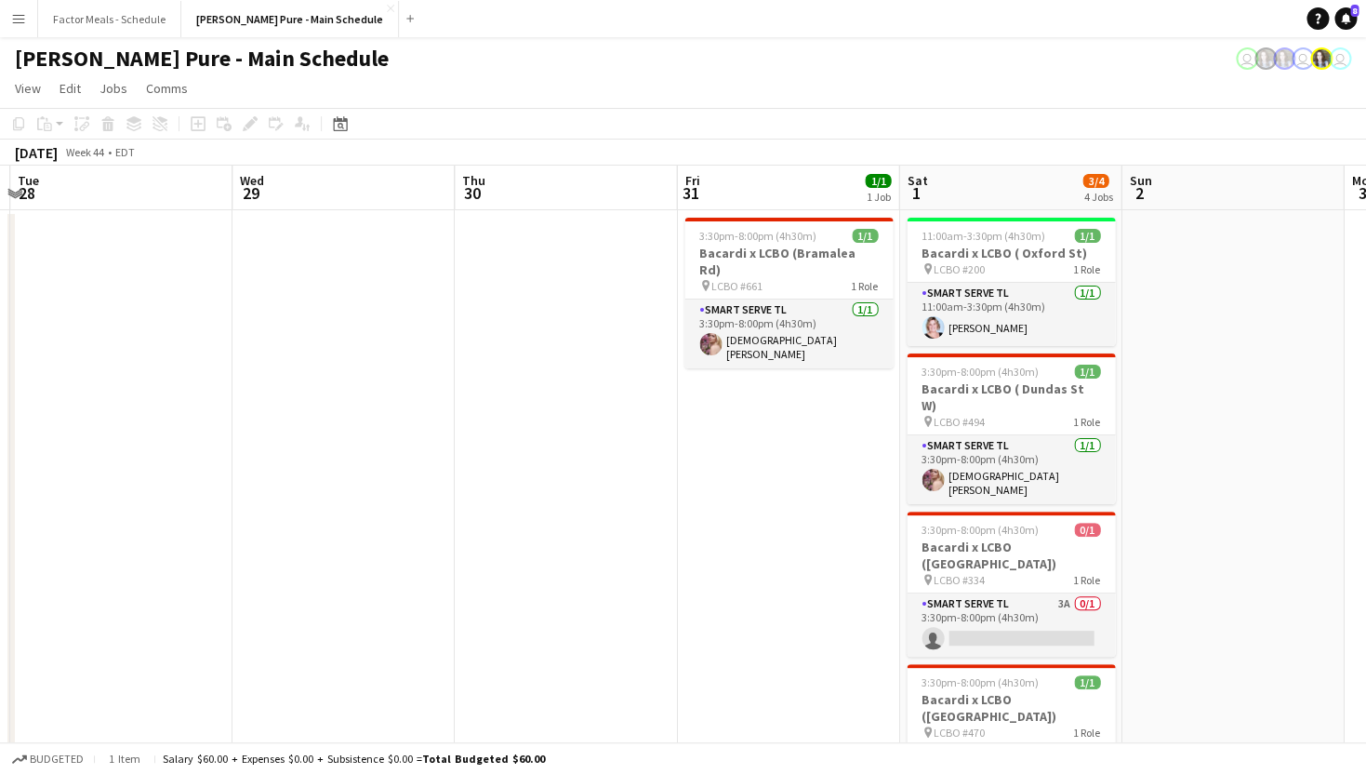
click at [1, 430] on app-calendar-viewport "Fri 24 Sat 25 3/5 5 Jobs Sun 26 Mon 27 Tue 28 Wed 29 Thu 30 Fri 31 1/1 1 Job Sa…" at bounding box center [683, 743] width 1366 height 1154
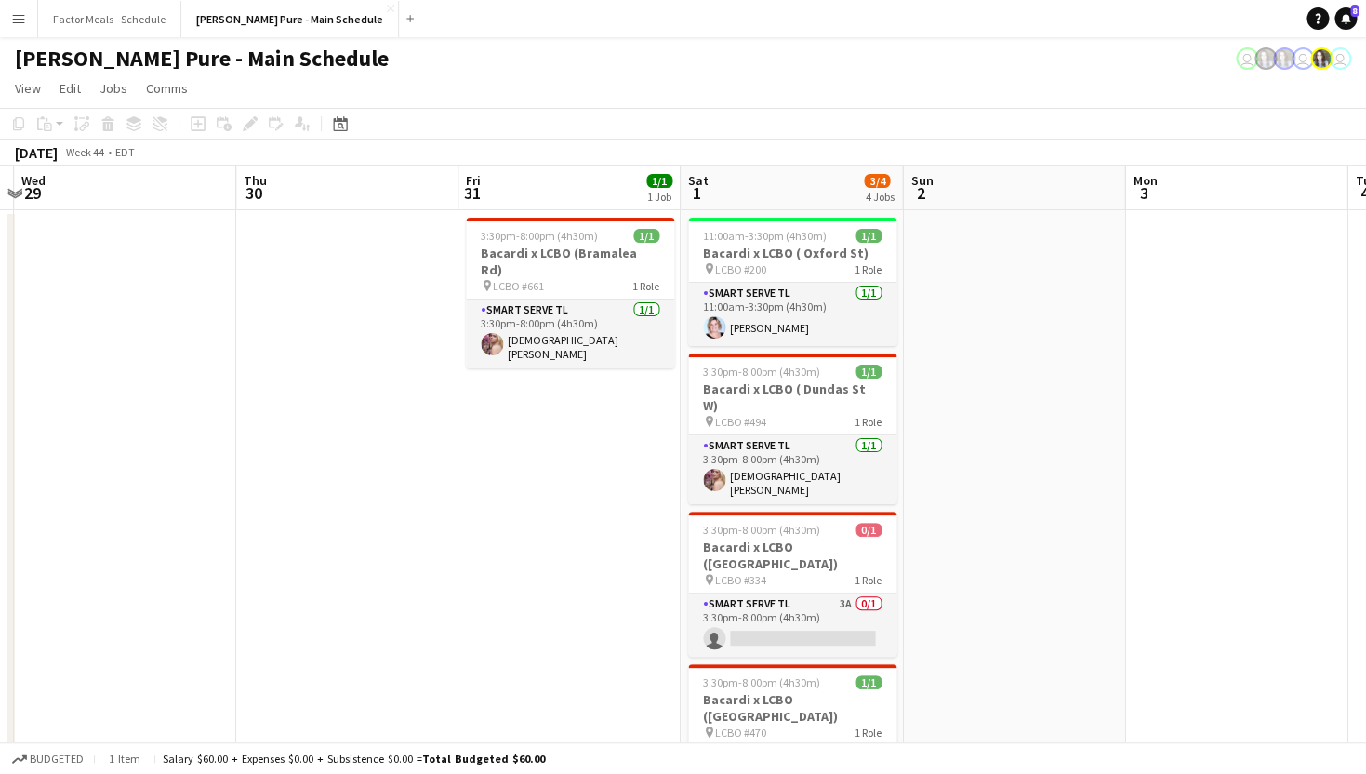
scroll to position [0, 692]
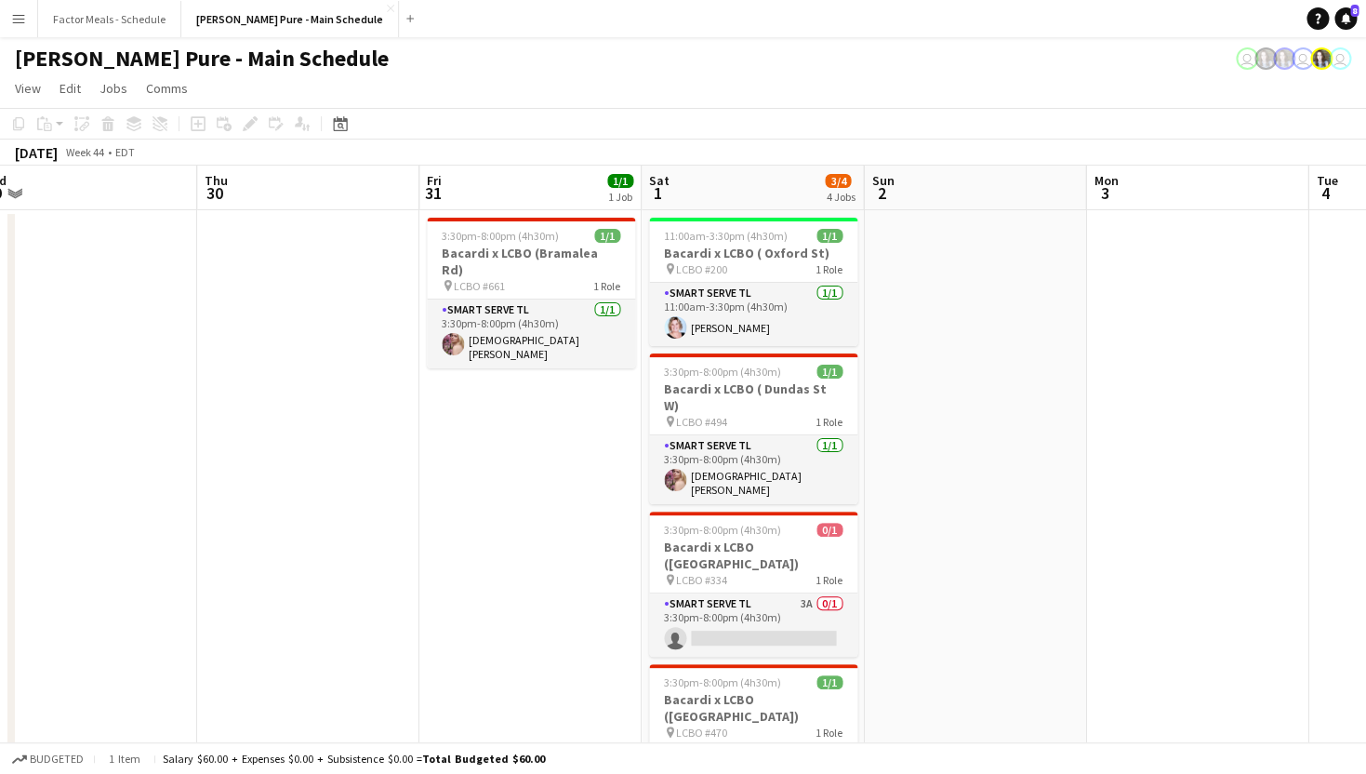
drag, startPoint x: 331, startPoint y: 411, endPoint x: 73, endPoint y: 376, distance: 260.0
click at [73, 376] on app-calendar-viewport "Sun 26 Mon 27 Tue 28 Wed 29 Thu 30 Fri 31 1/1 1 Job Sat 1 3/4 4 Jobs Sun 2 Mon …" at bounding box center [683, 743] width 1366 height 1154
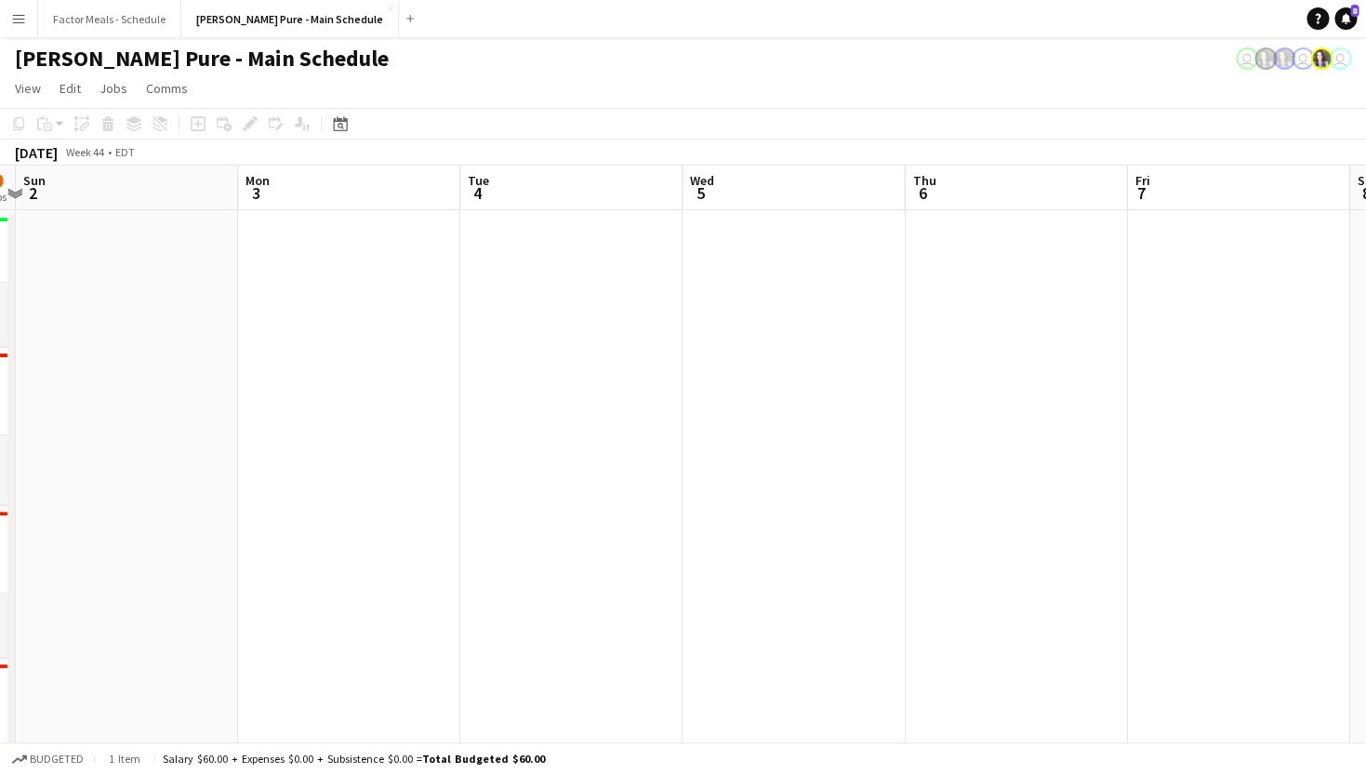
drag, startPoint x: 1117, startPoint y: 480, endPoint x: 269, endPoint y: 431, distance: 849.5
click at [269, 431] on app-calendar-viewport "Thu 30 Fri 31 1/1 1 Job Sat 1 3/4 4 Jobs Sun 2 Mon 3 Tue 4 Wed 5 Thu 6 Fri 7 Sa…" at bounding box center [683, 743] width 1366 height 1154
drag, startPoint x: 1041, startPoint y: 351, endPoint x: 345, endPoint y: 315, distance: 697.4
click at [347, 314] on app-calendar-viewport "Thu 30 Fri 31 1/1 1 Job Sat 1 3/4 4 Jobs Sun 2 Mon 3 Tue 4 Wed 5 Thu 6 Fri 7 Sa…" at bounding box center [683, 743] width 1366 height 1154
